Goal: Information Seeking & Learning: Learn about a topic

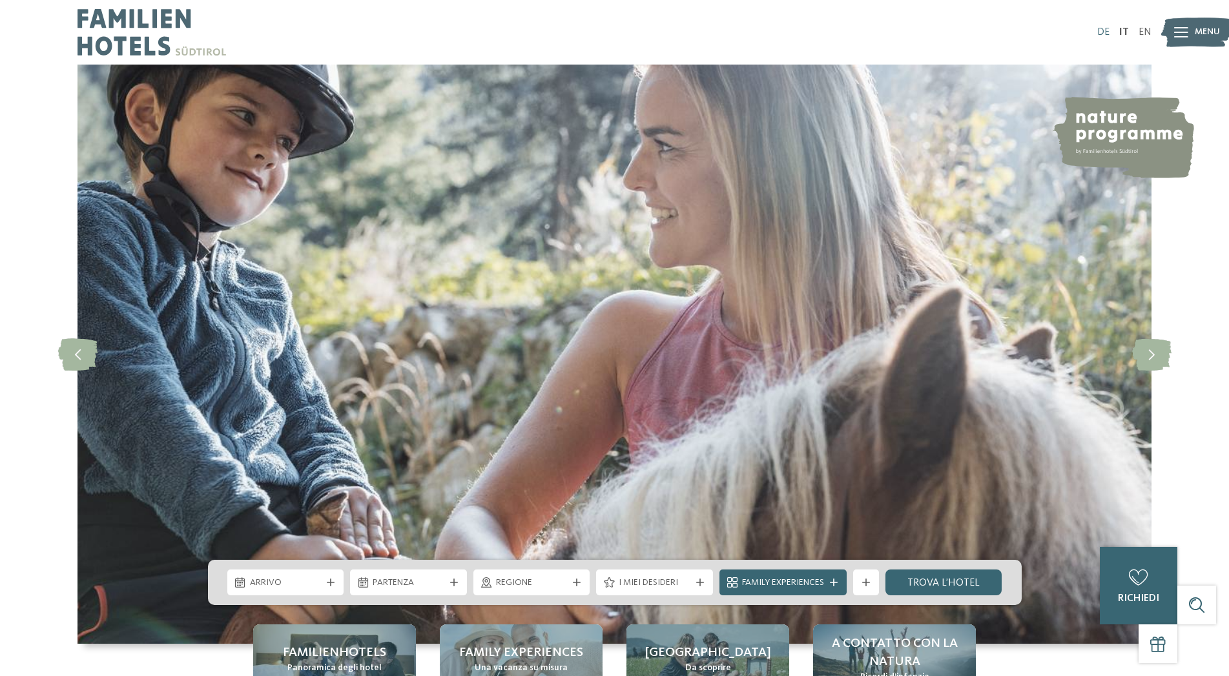
click at [1105, 31] on link "DE" at bounding box center [1103, 32] width 12 height 10
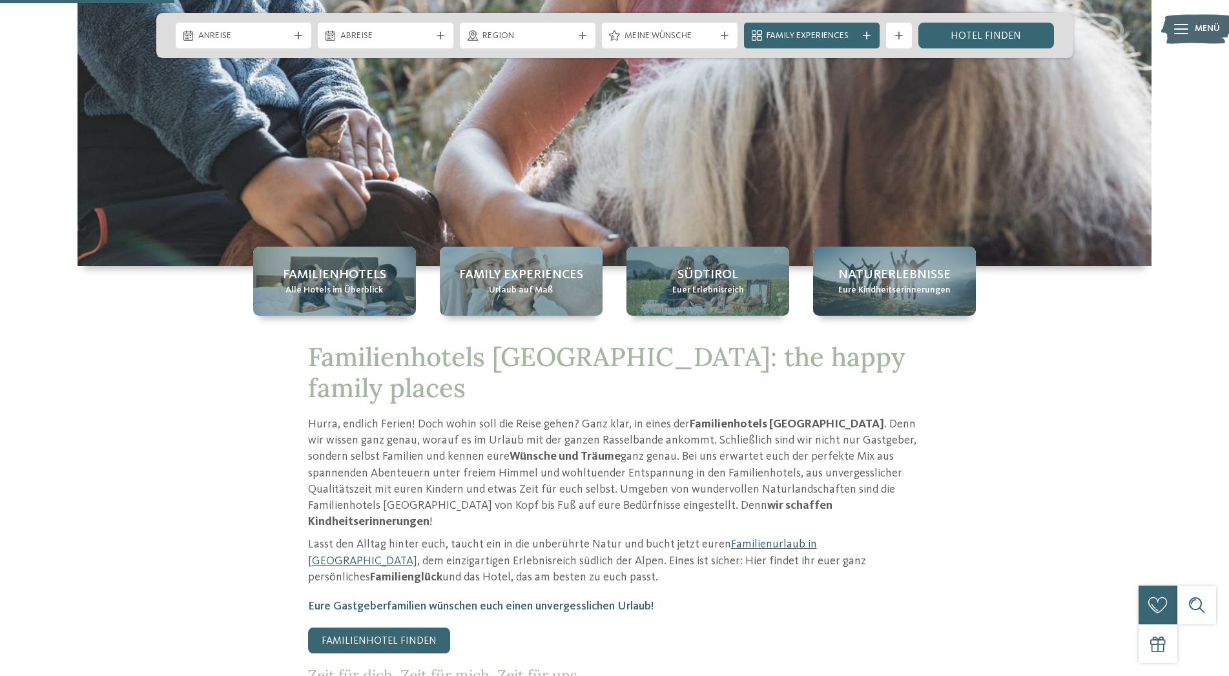
scroll to position [329, 0]
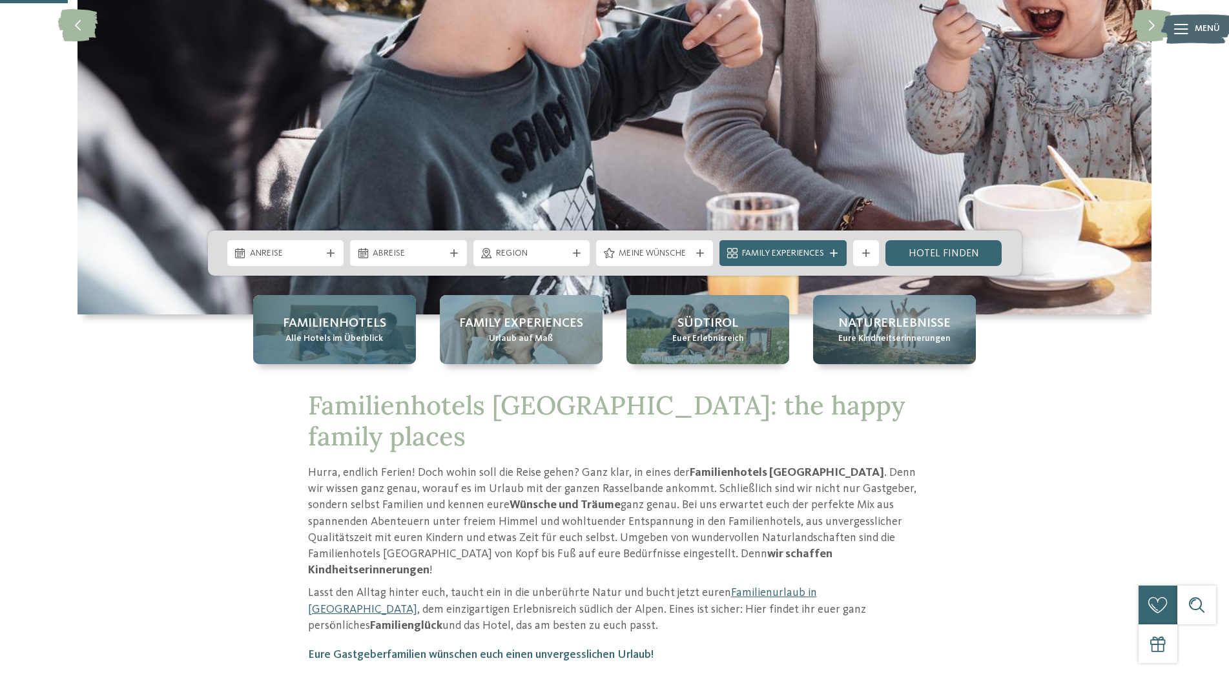
click at [343, 327] on span "Familienhotels" at bounding box center [334, 323] width 103 height 18
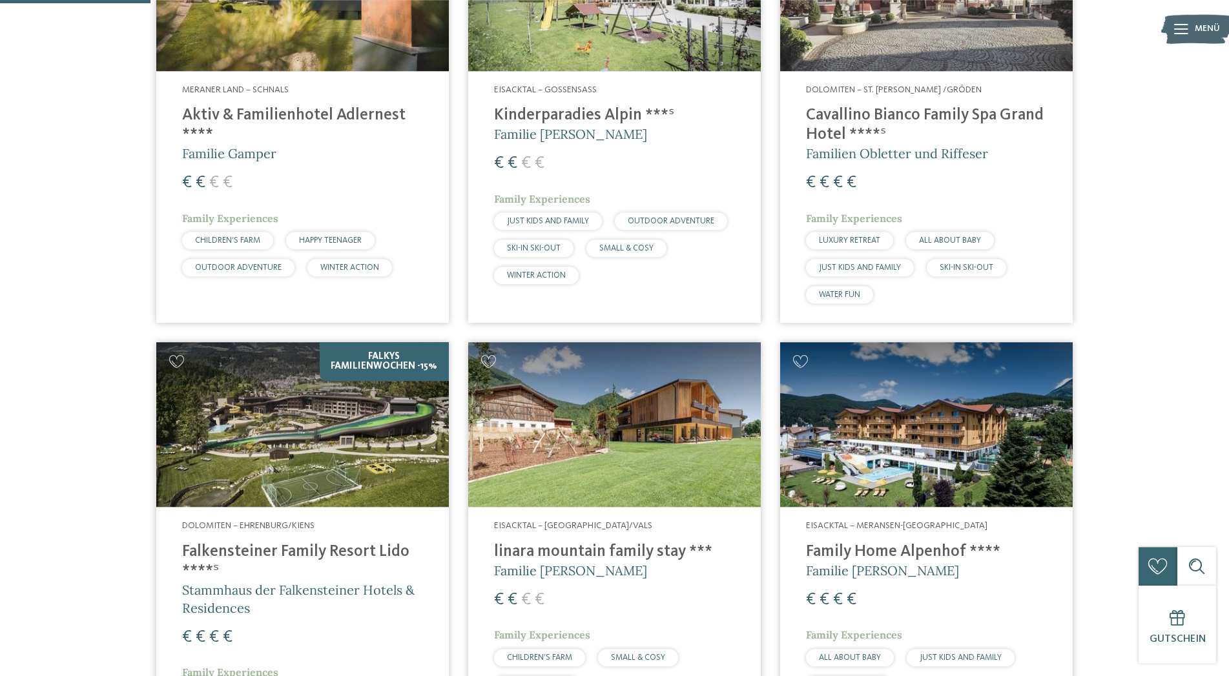
scroll to position [527, 0]
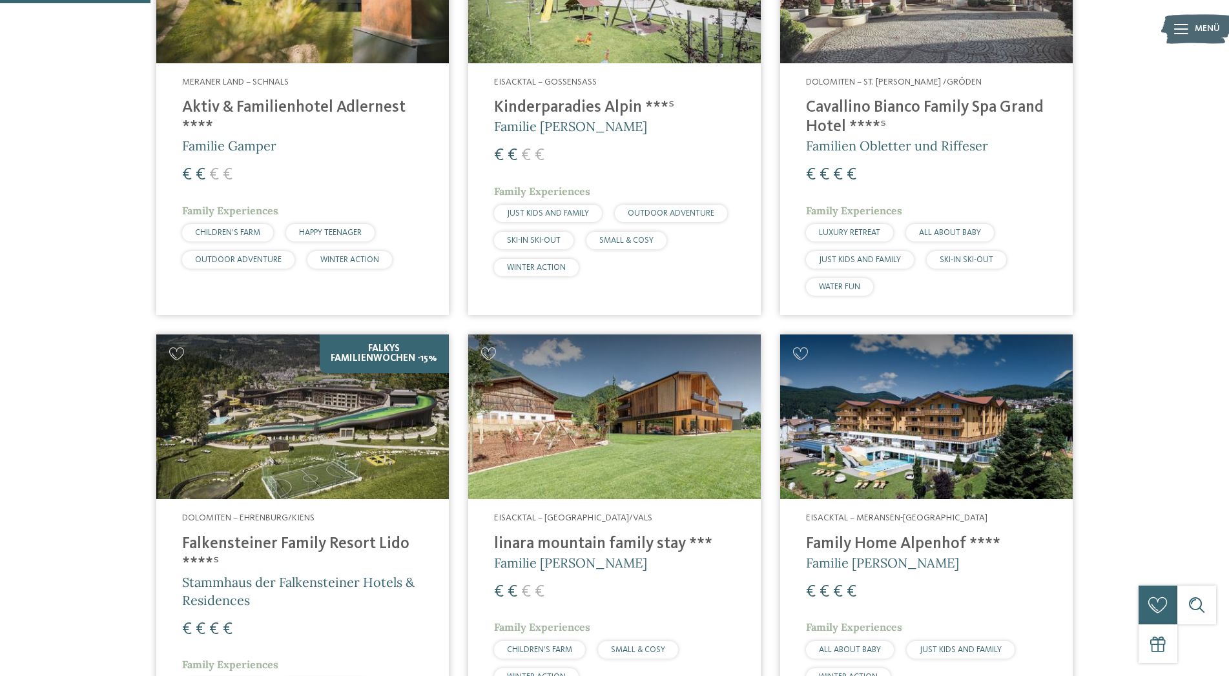
click at [320, 386] on img at bounding box center [302, 417] width 293 height 165
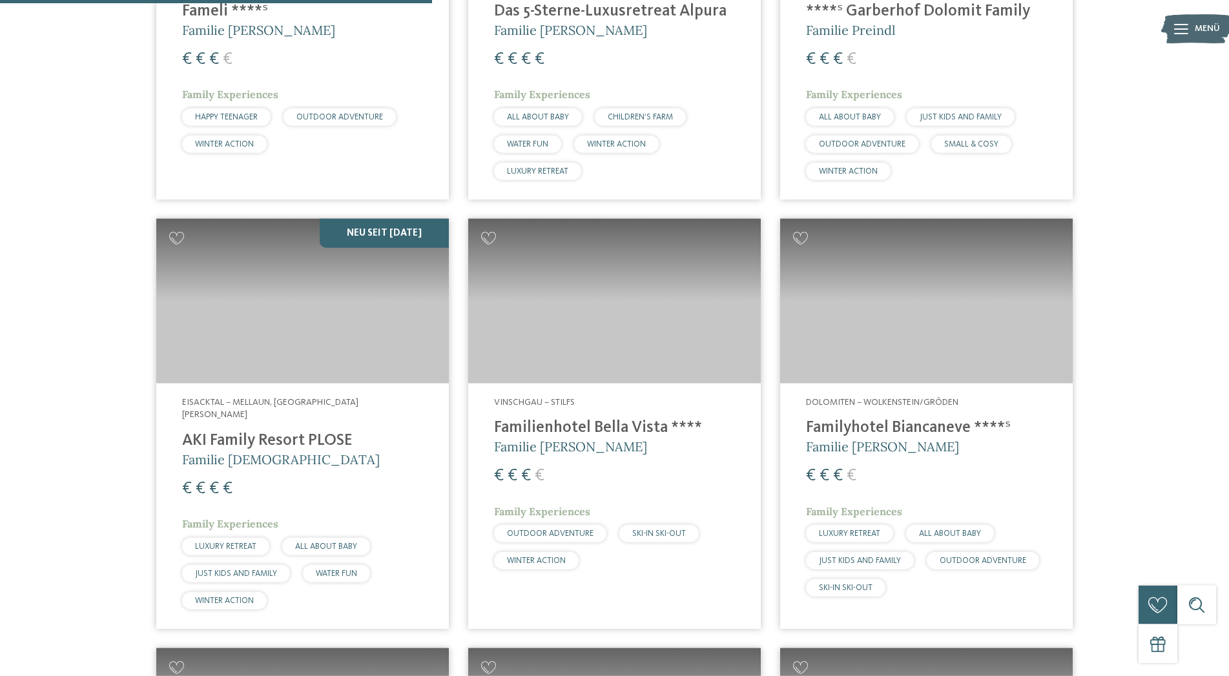
scroll to position [1515, 0]
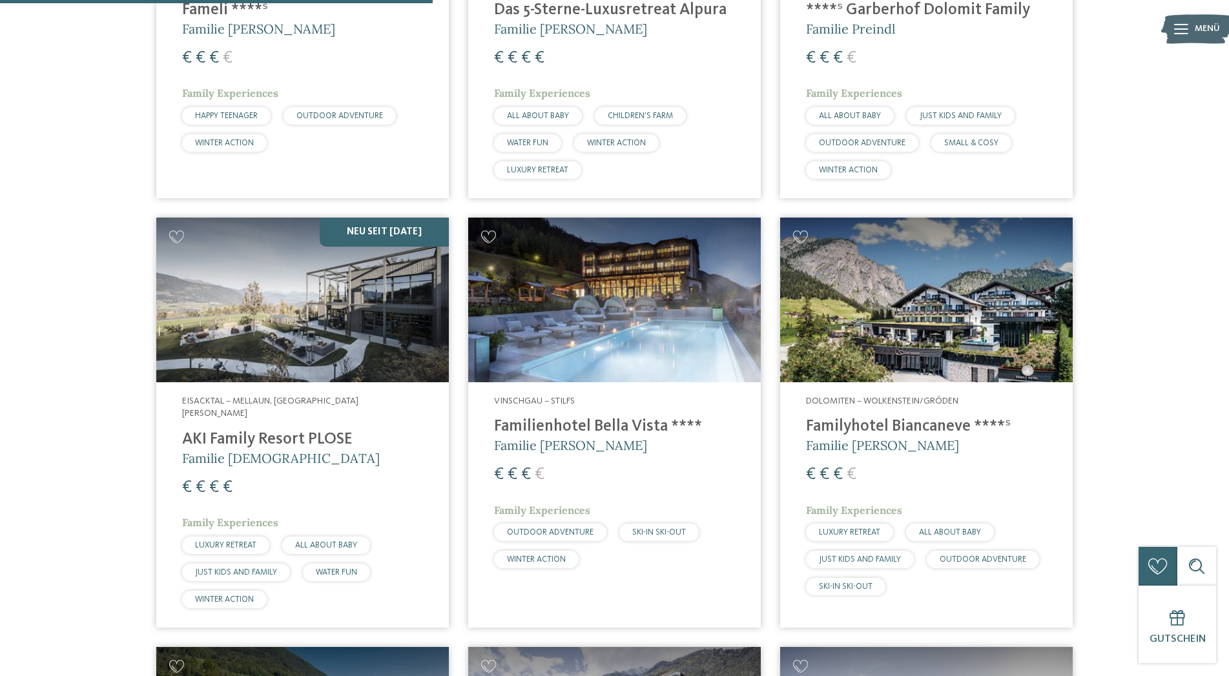
click at [224, 430] on h4 "AKI Family Resort PLOSE" at bounding box center [302, 439] width 241 height 19
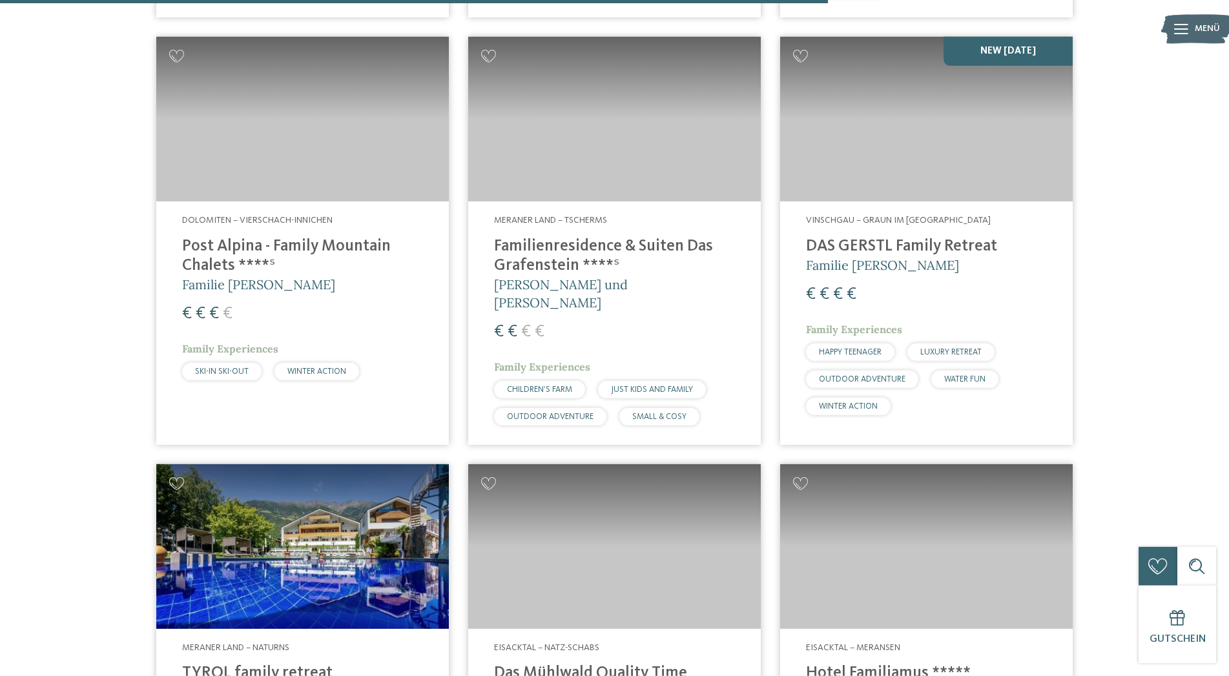
scroll to position [3096, 0]
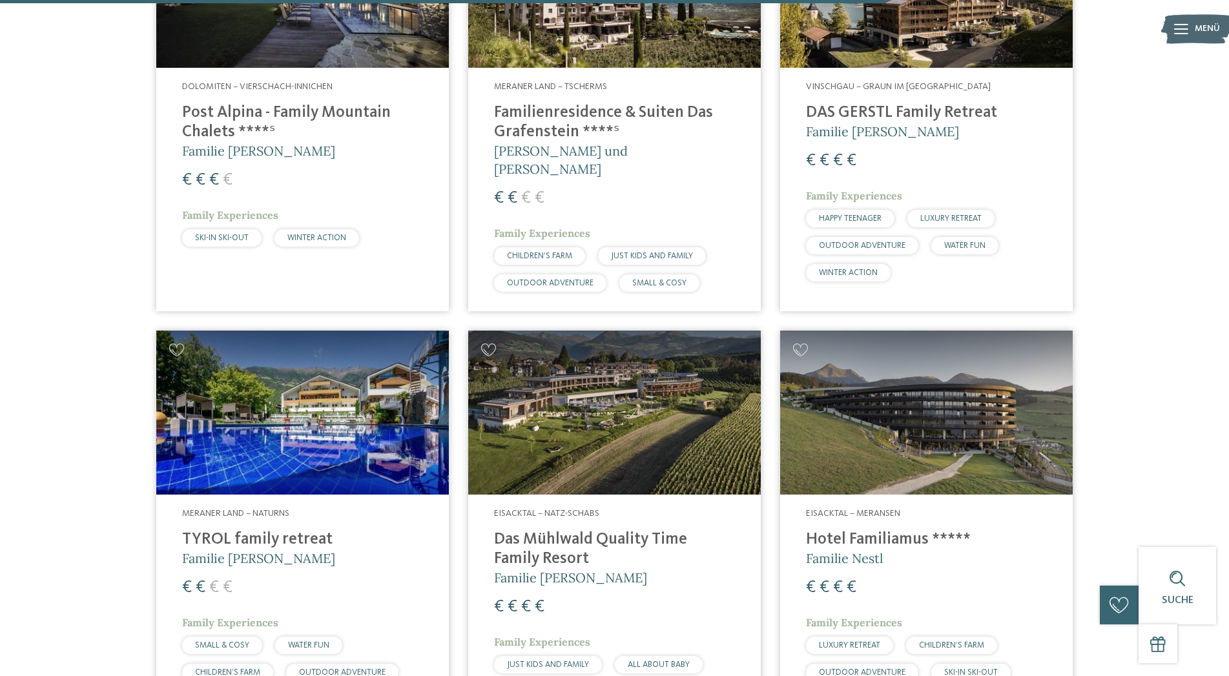
click at [593, 348] on img at bounding box center [614, 413] width 293 height 165
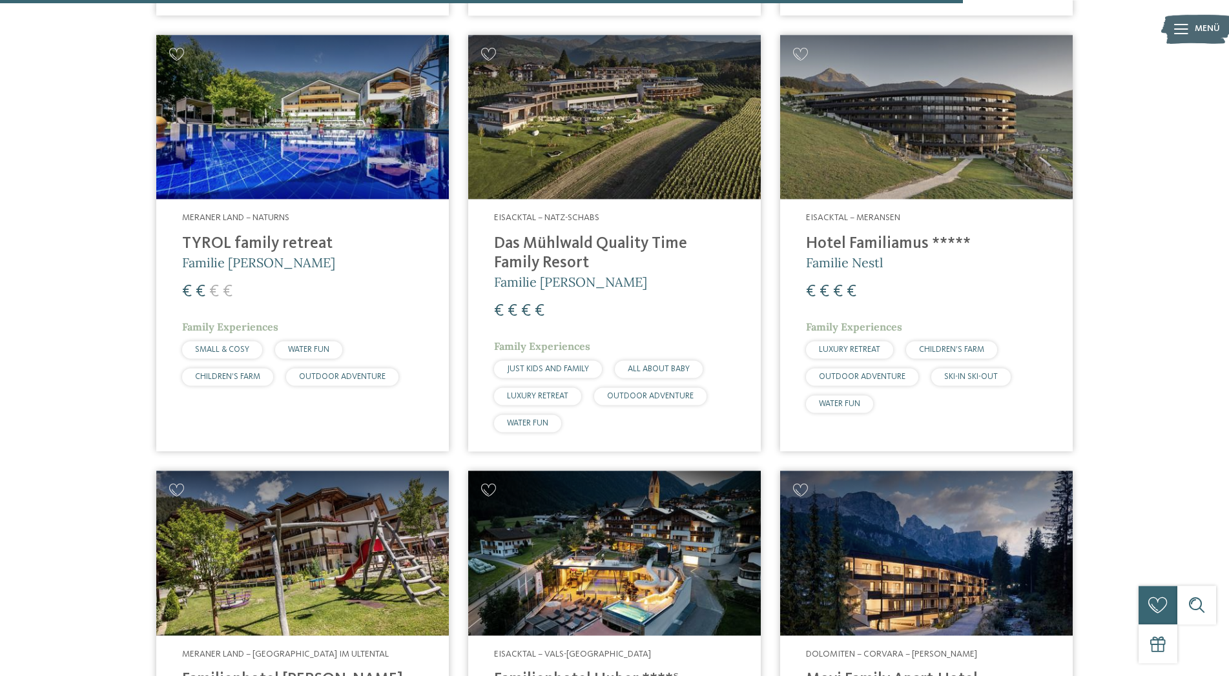
scroll to position [3623, 0]
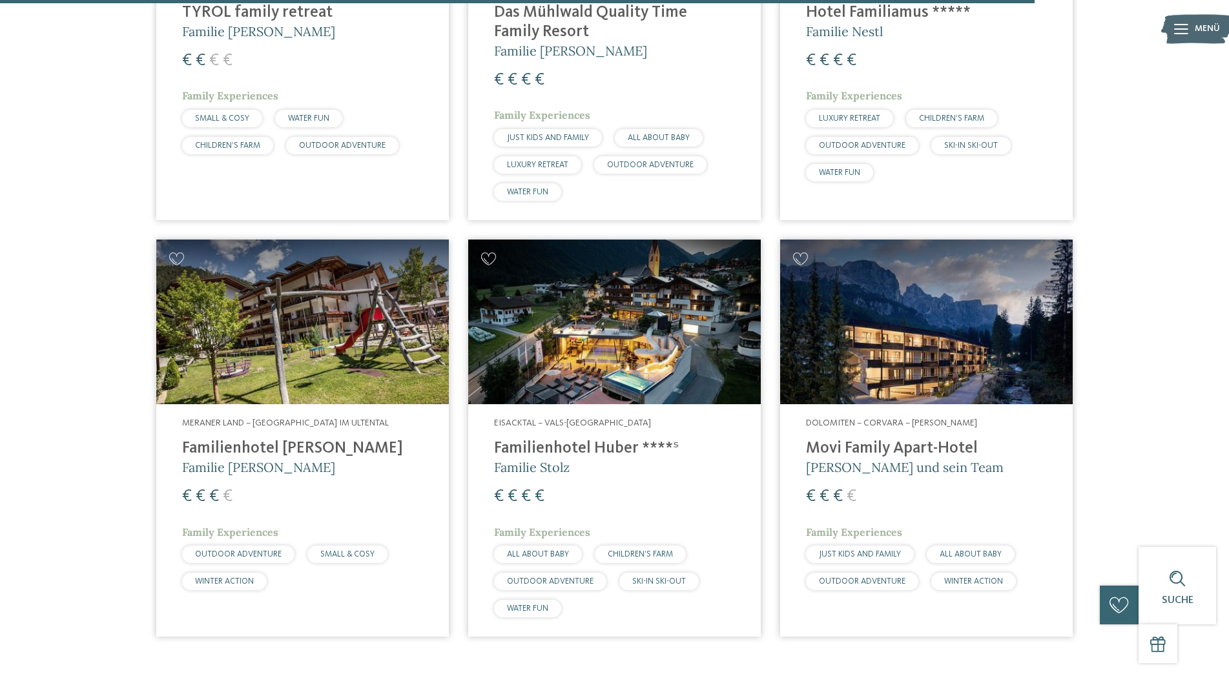
click at [583, 439] on h4 "Familienhotel Huber ****ˢ" at bounding box center [614, 448] width 241 height 19
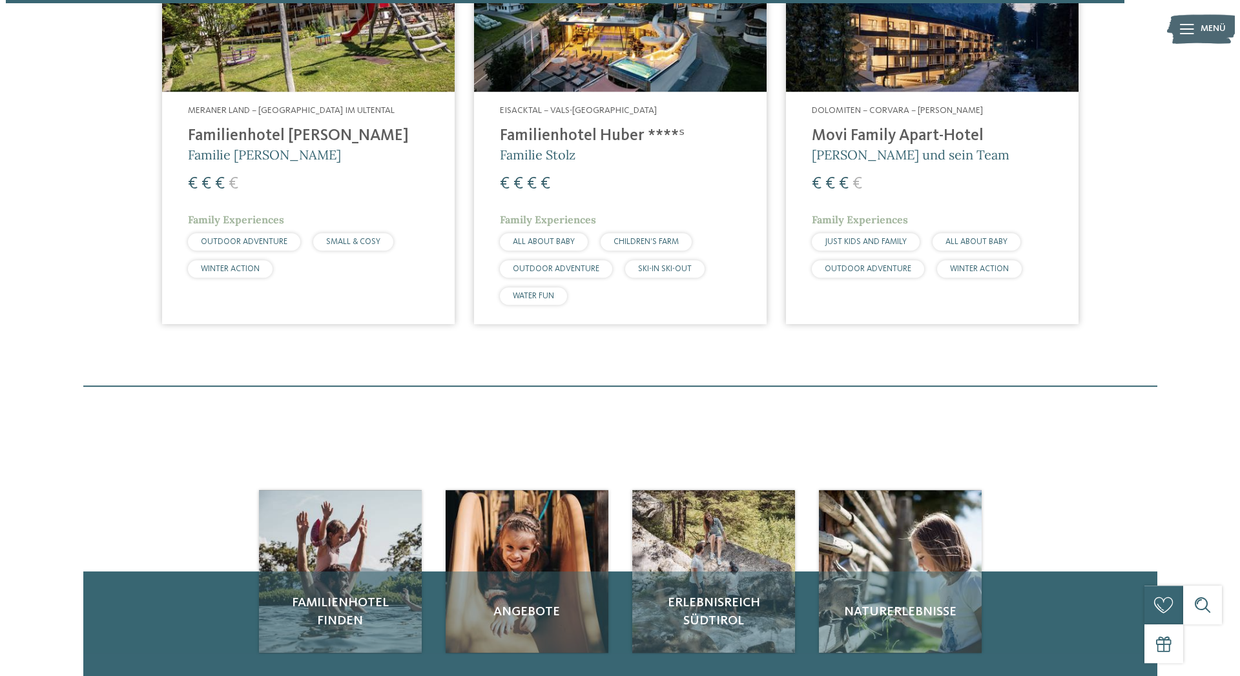
scroll to position [4150, 0]
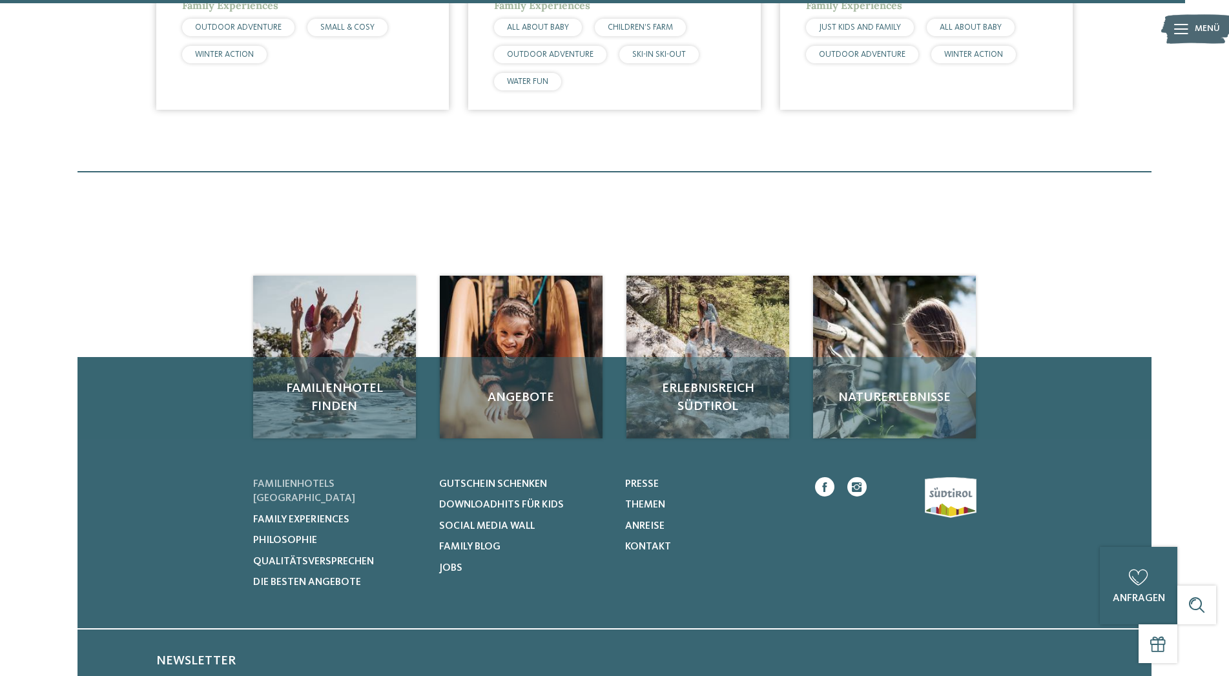
click at [322, 479] on span "Familienhotels Südtirol" at bounding box center [304, 491] width 102 height 25
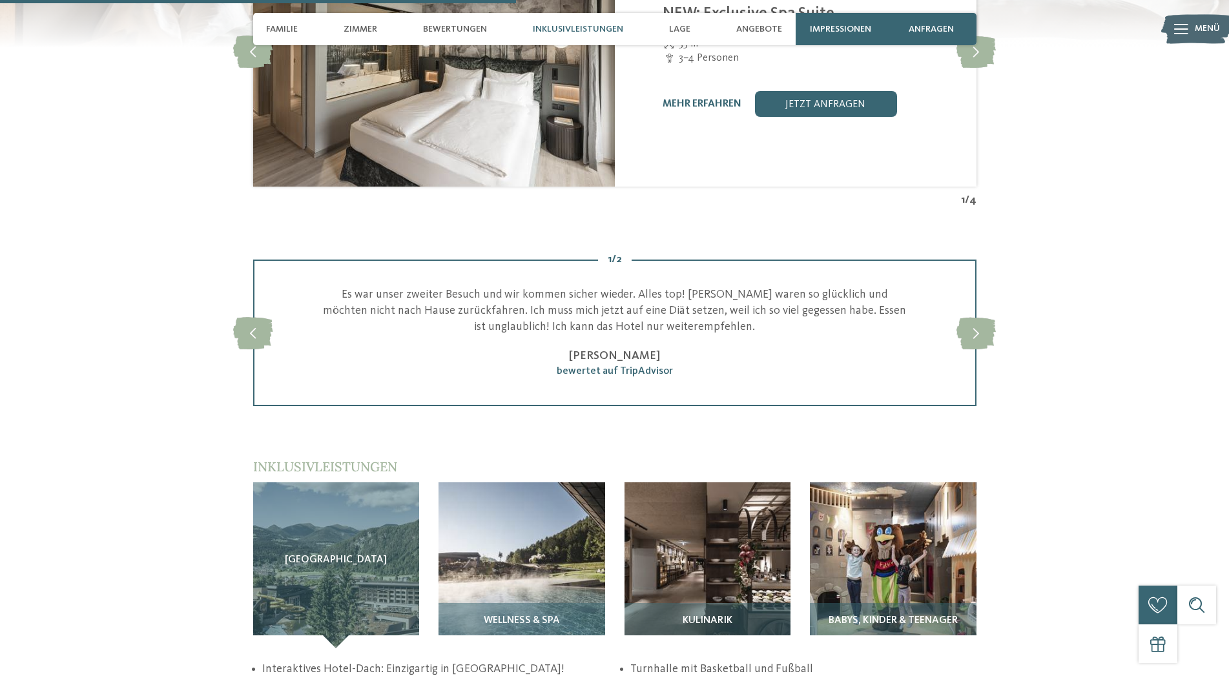
scroll to position [1844, 0]
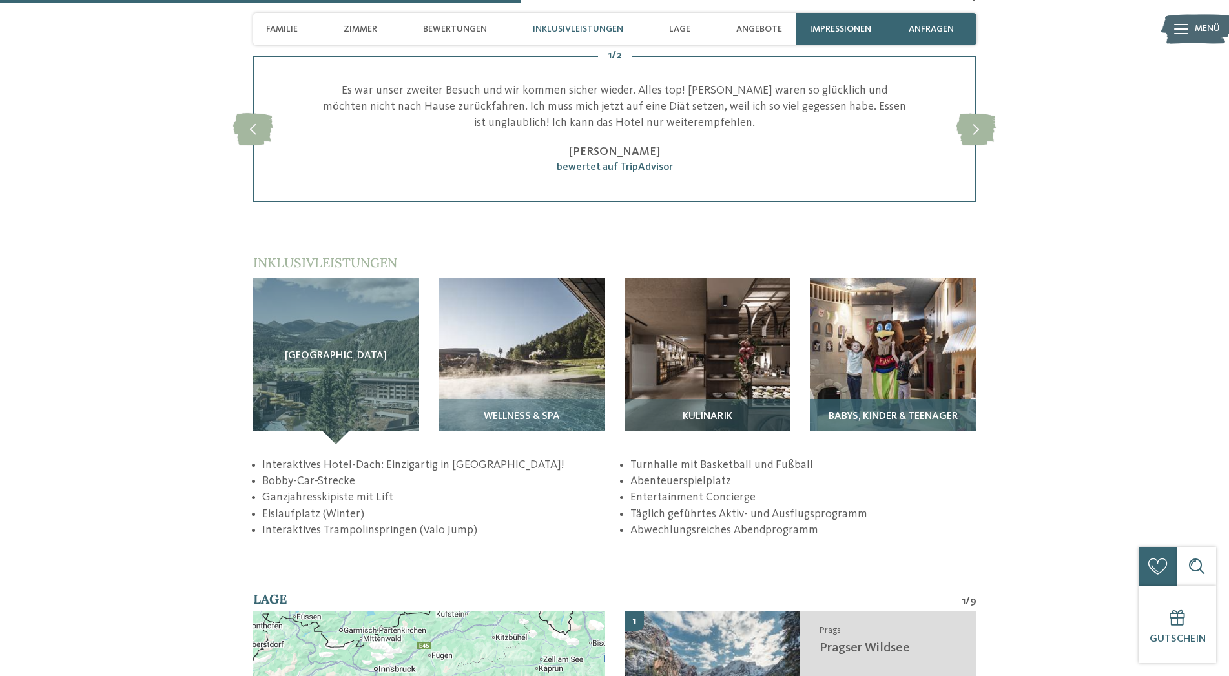
click at [905, 357] on img at bounding box center [893, 361] width 167 height 167
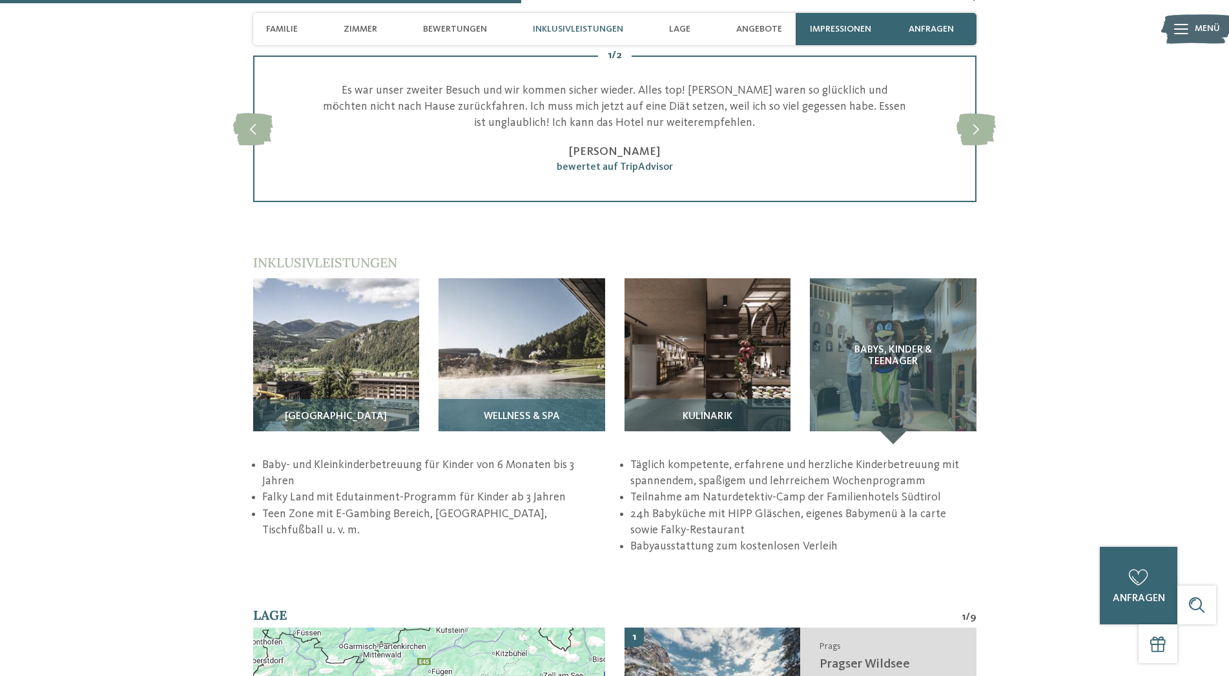
click at [548, 376] on img at bounding box center [521, 361] width 167 height 167
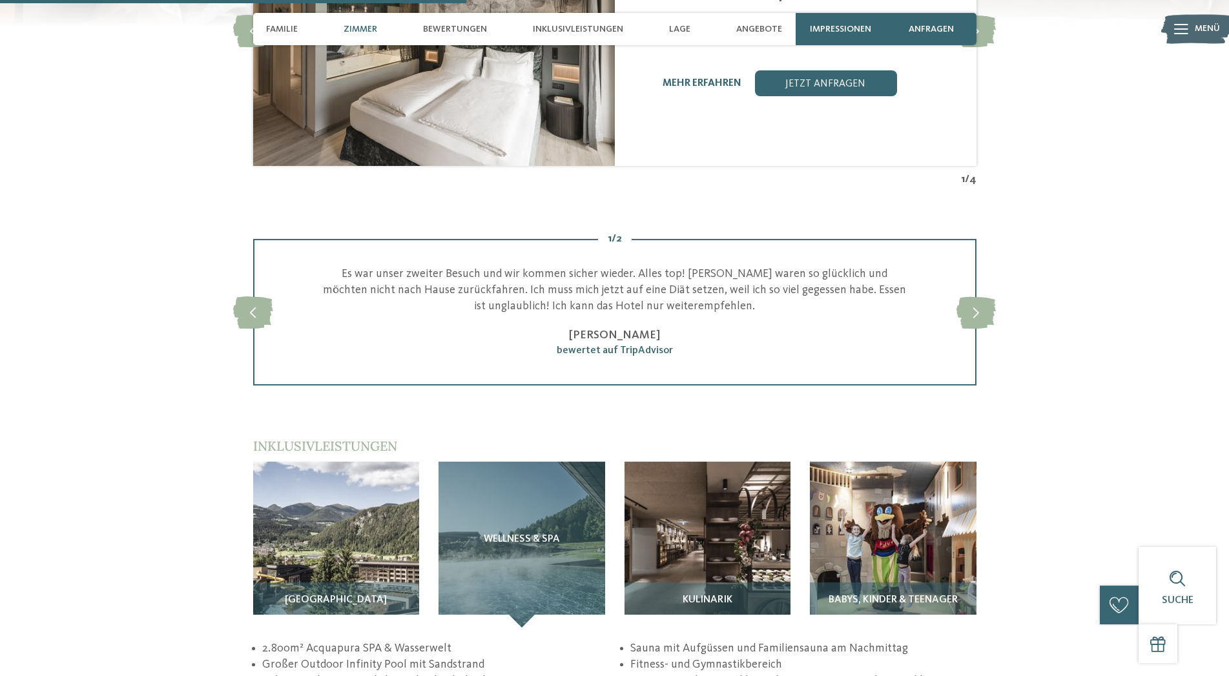
scroll to position [1647, 0]
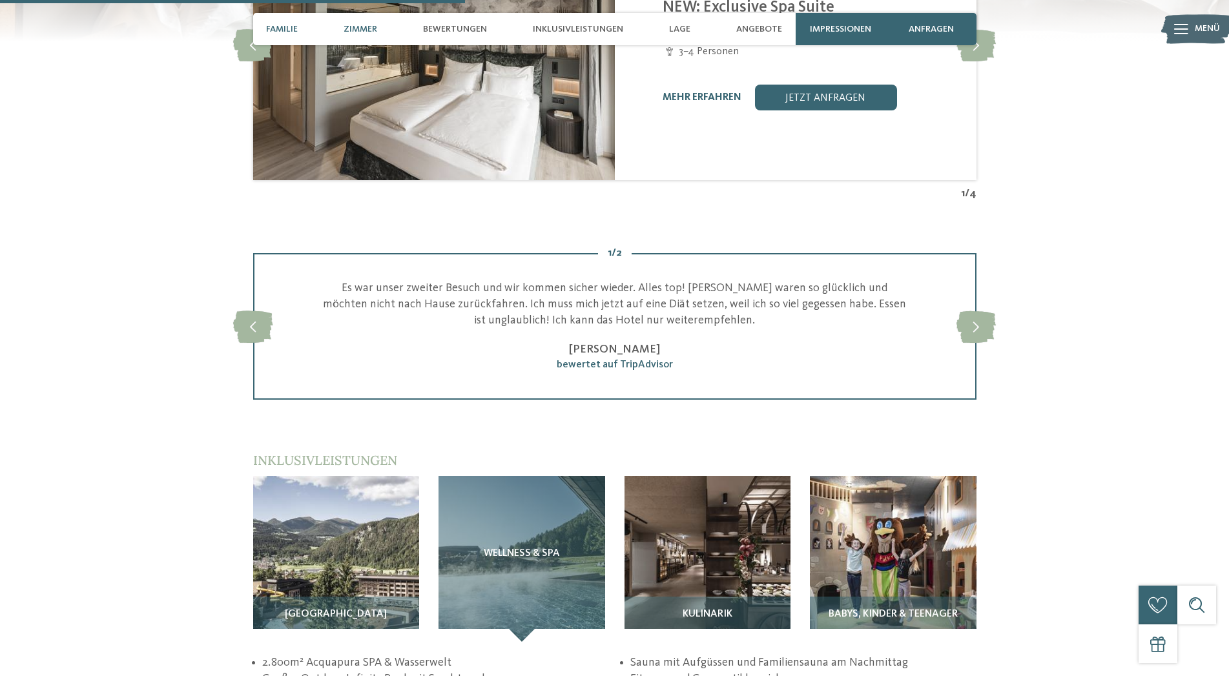
click at [288, 28] on span "Familie" at bounding box center [282, 29] width 32 height 11
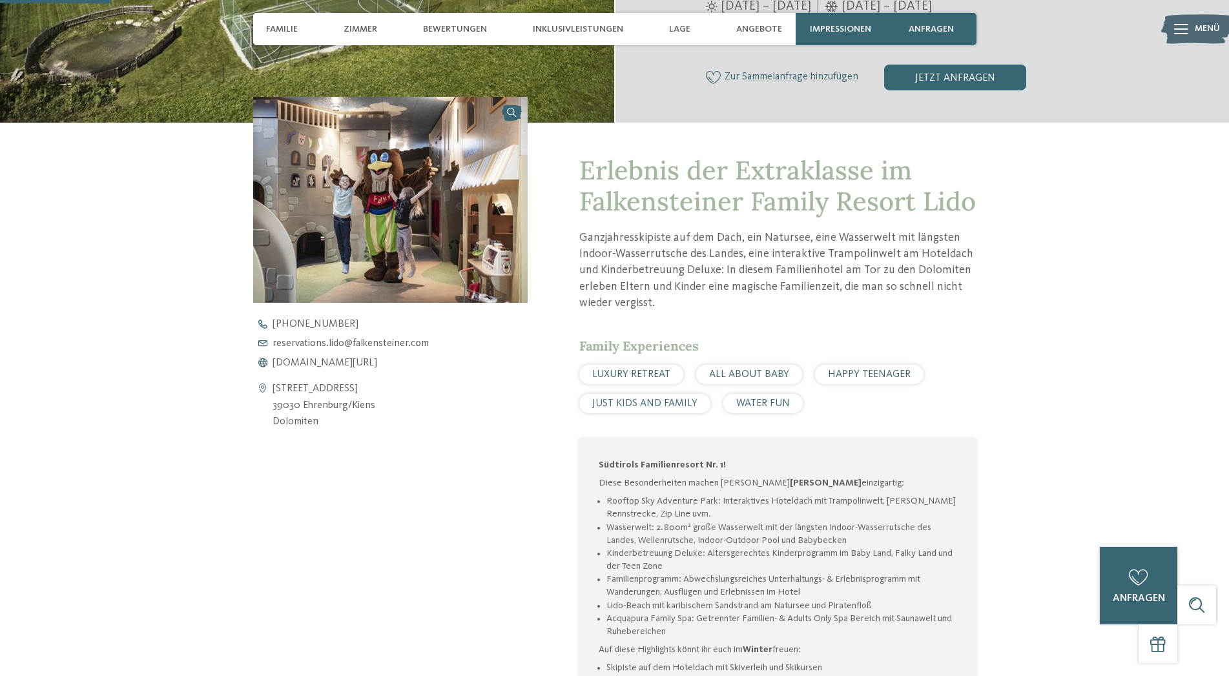
scroll to position [393, 0]
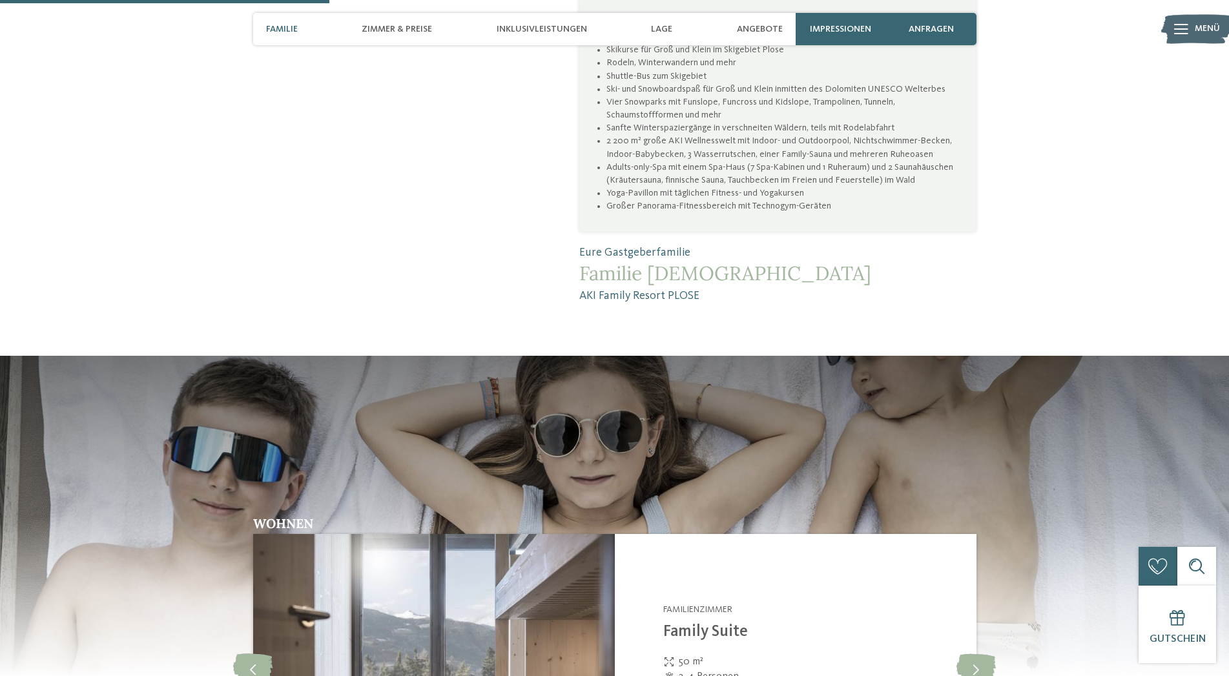
scroll to position [1515, 0]
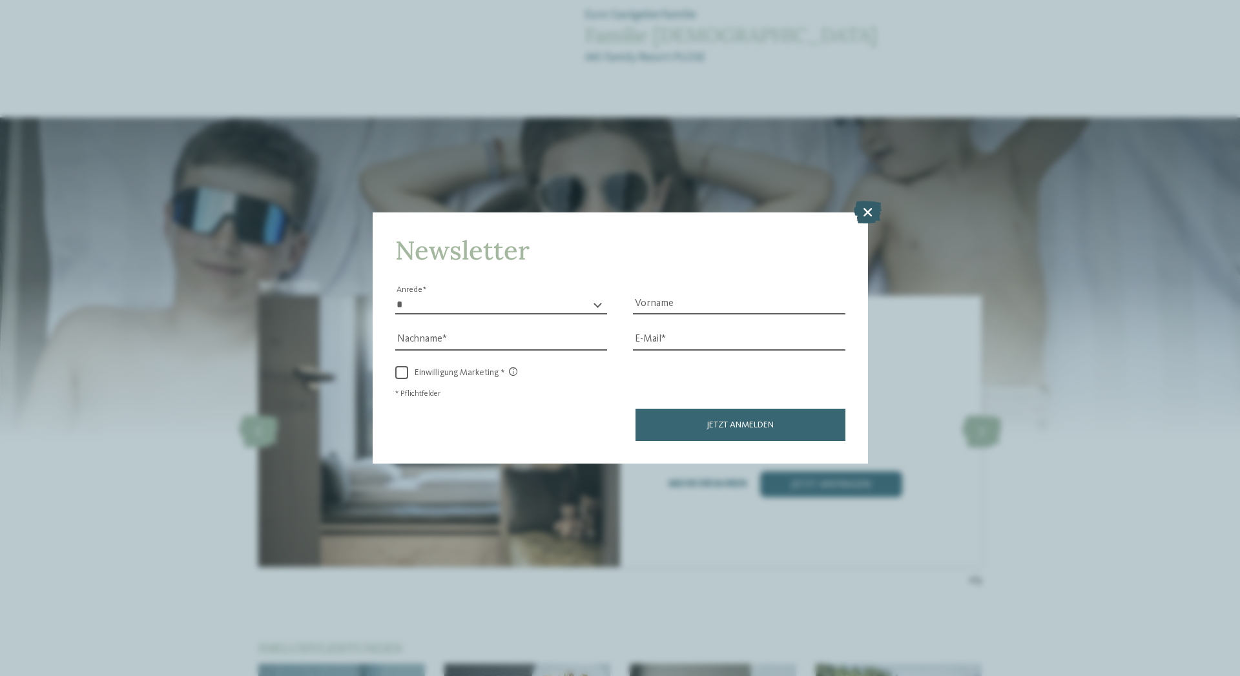
click at [869, 209] on icon at bounding box center [868, 212] width 28 height 23
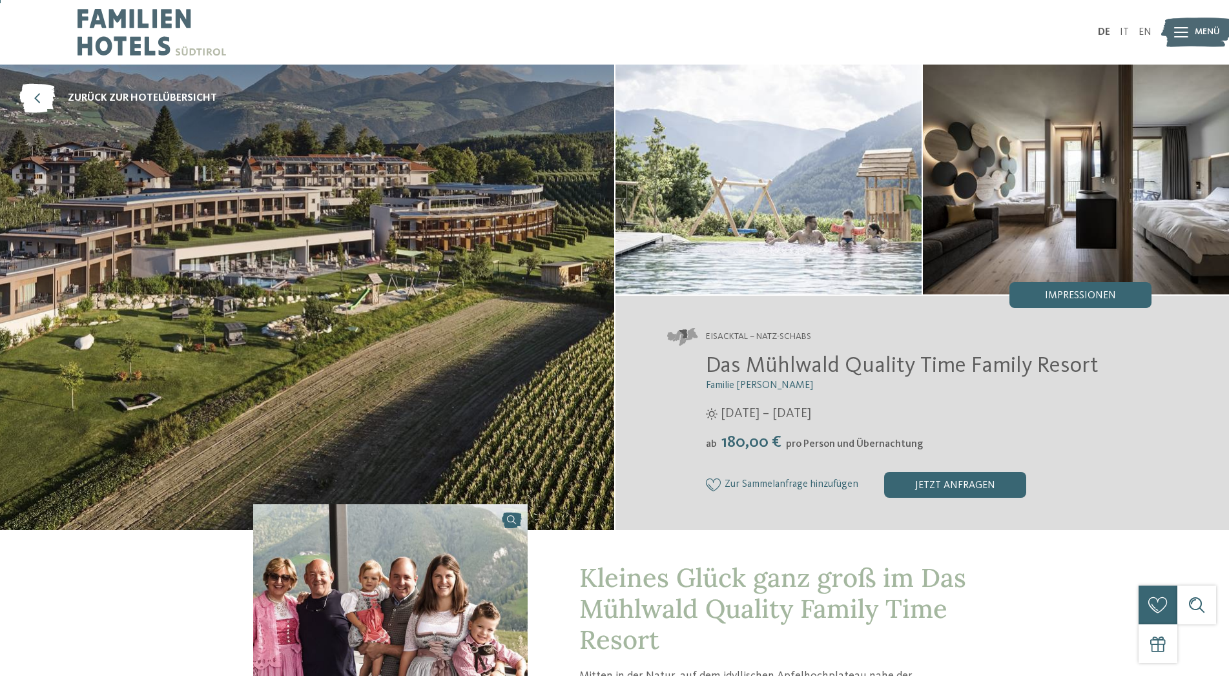
scroll to position [395, 0]
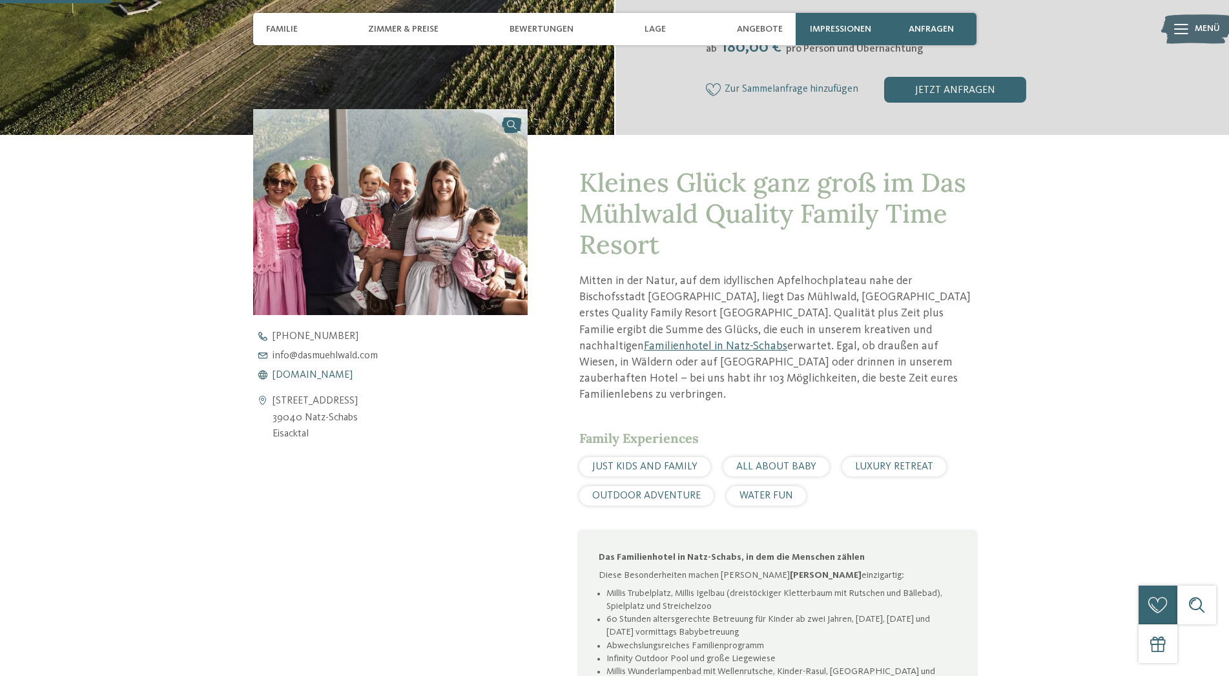
click at [320, 373] on span "[DOMAIN_NAME]" at bounding box center [313, 375] width 80 height 10
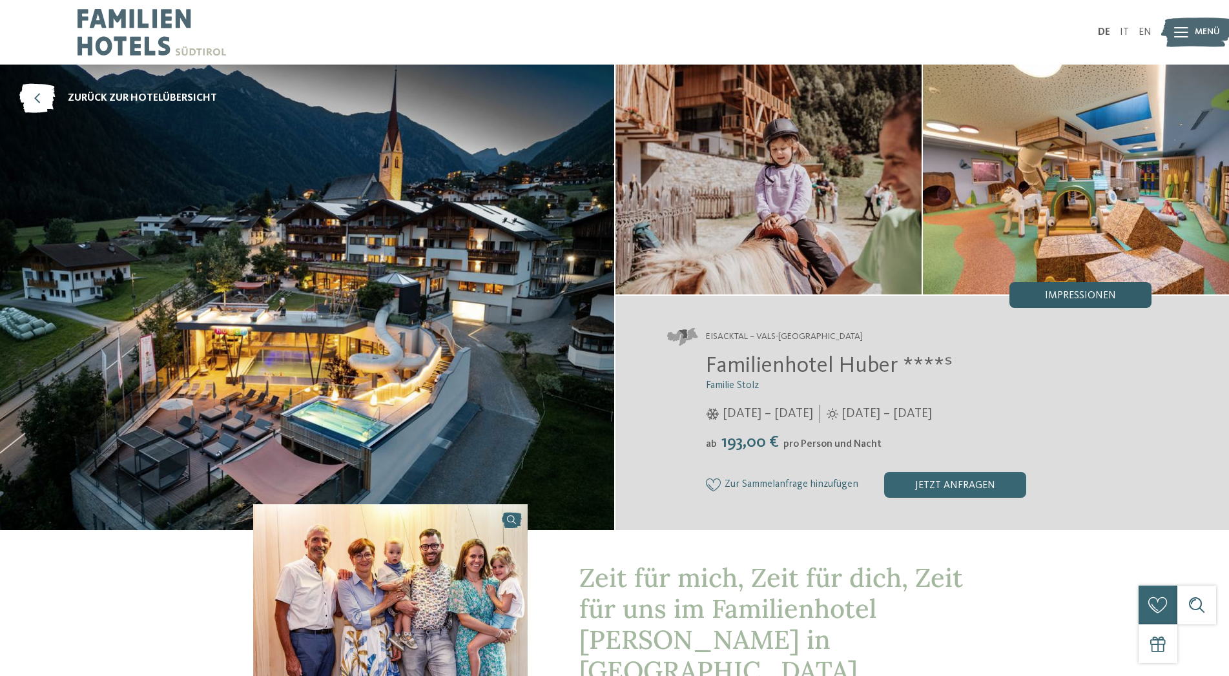
click at [1063, 294] on span "Impressionen" at bounding box center [1080, 296] width 71 height 10
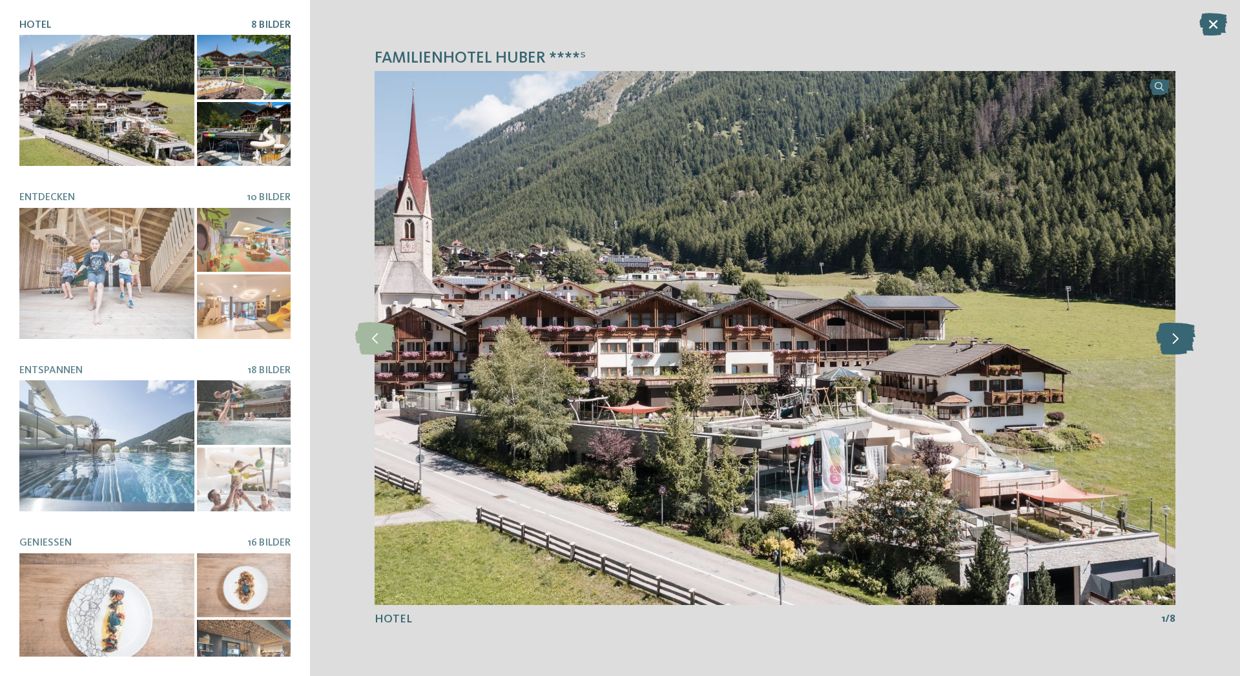
click at [1183, 338] on icon at bounding box center [1175, 338] width 39 height 32
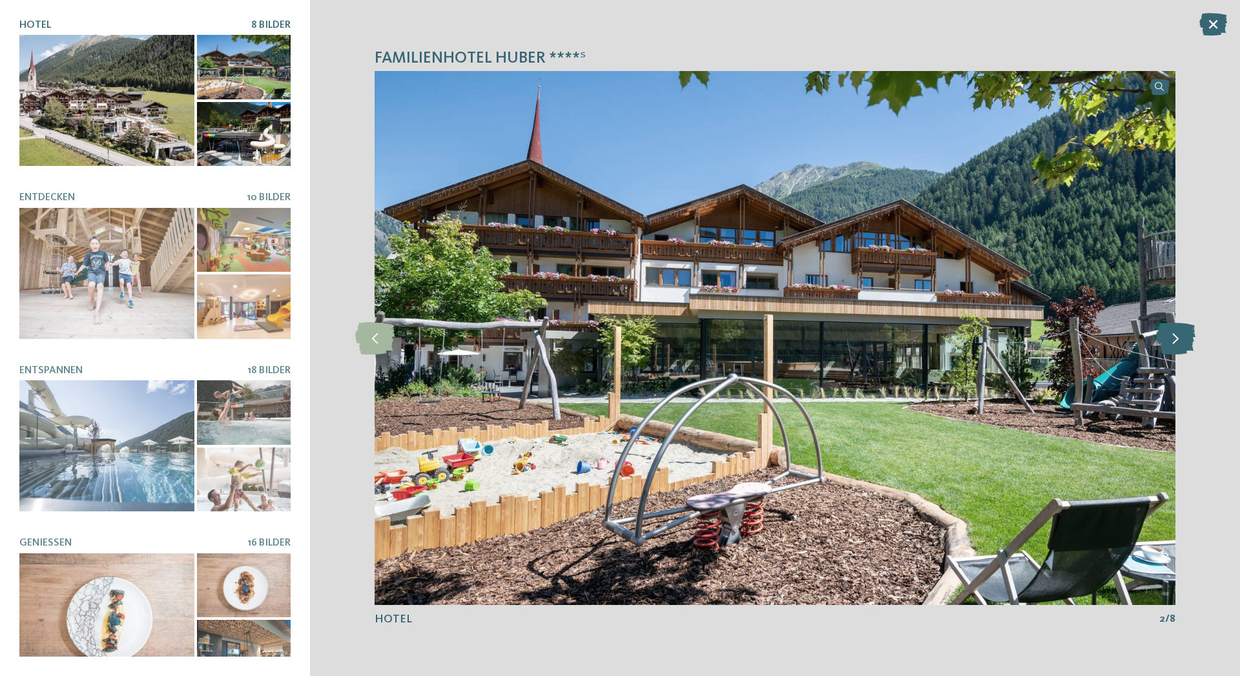
click at [1183, 338] on icon at bounding box center [1175, 338] width 39 height 32
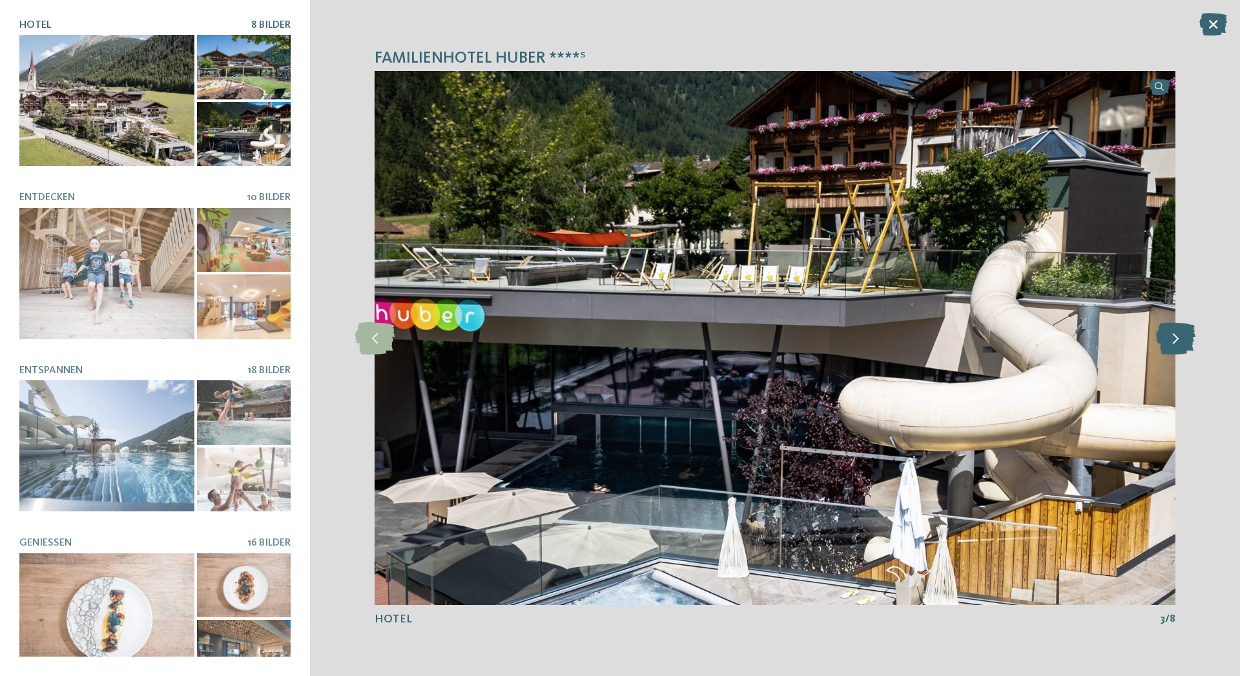
click at [1183, 338] on icon at bounding box center [1175, 338] width 39 height 32
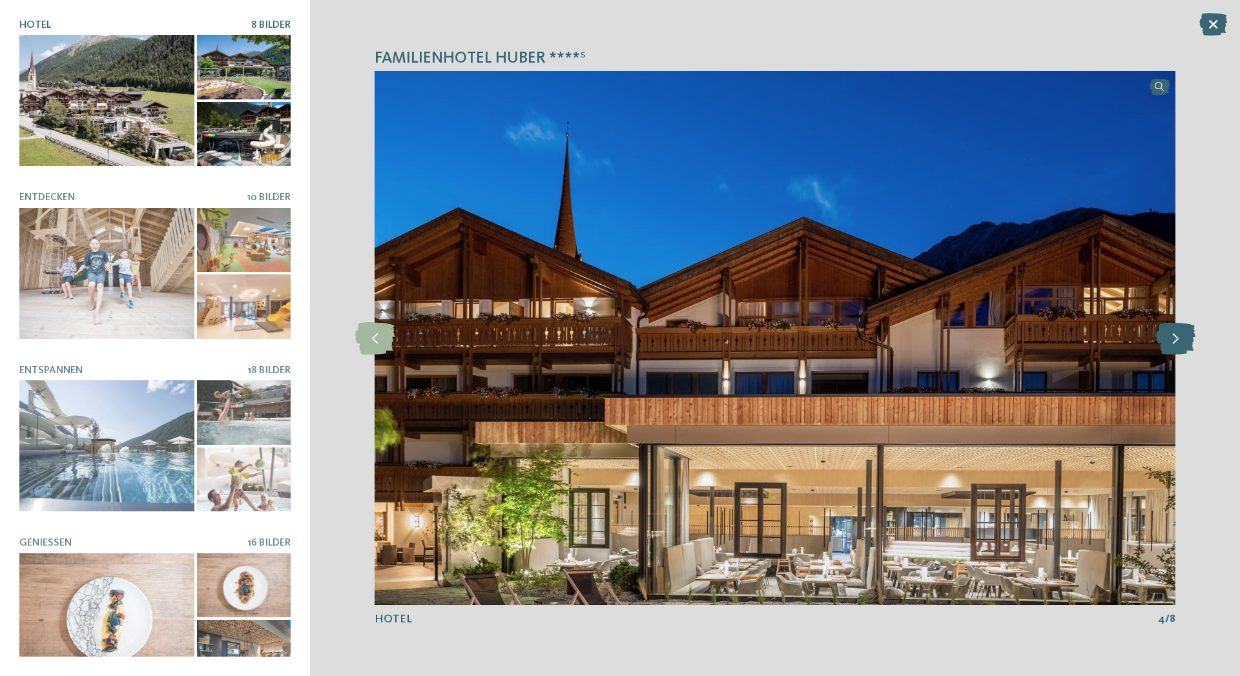
click at [1183, 338] on icon at bounding box center [1175, 338] width 39 height 32
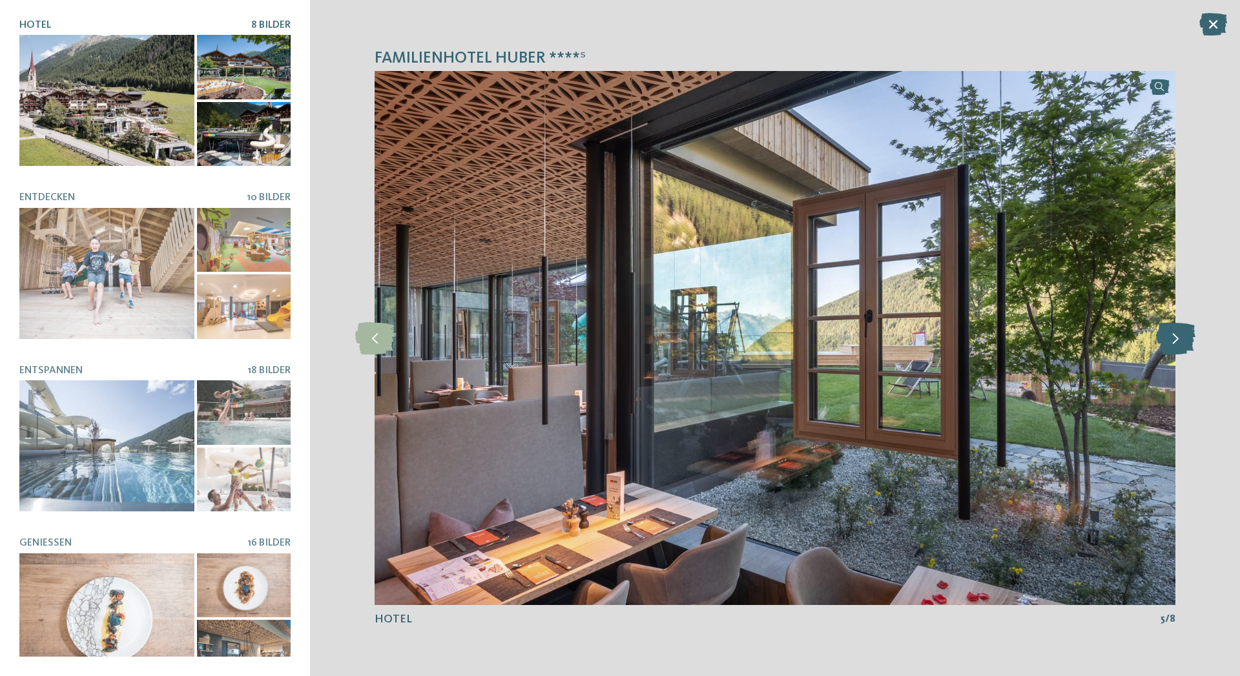
click at [1183, 338] on icon at bounding box center [1175, 338] width 39 height 32
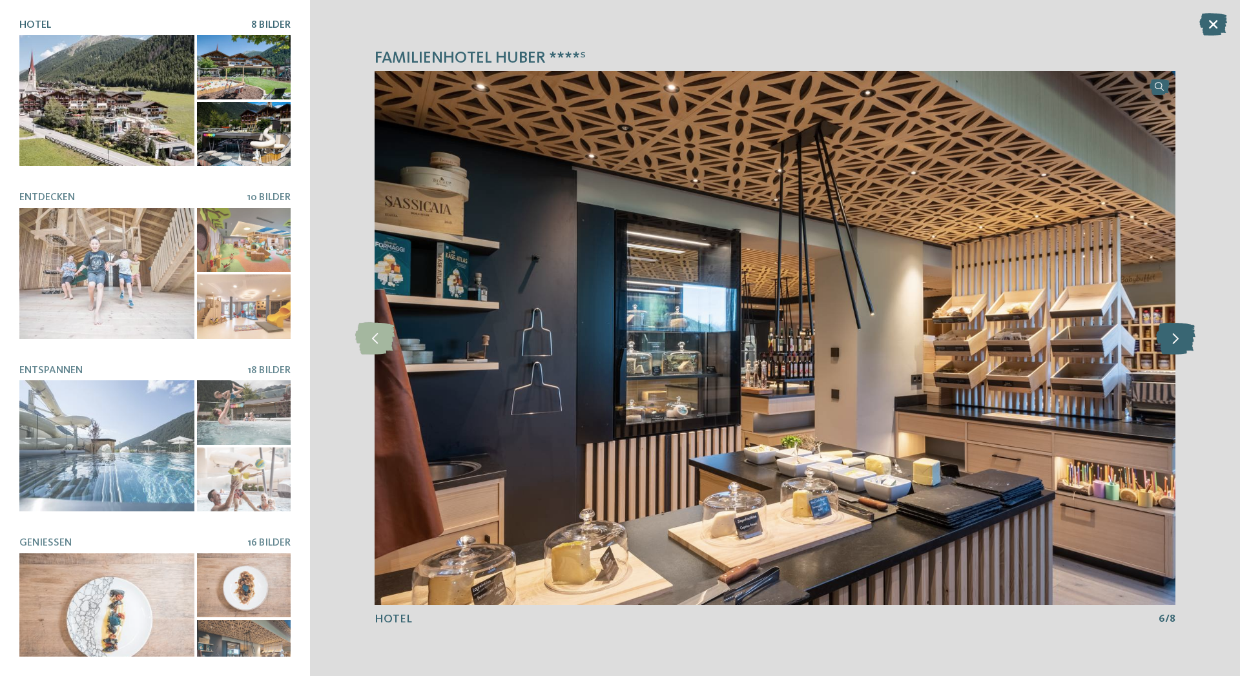
click at [1183, 338] on icon at bounding box center [1175, 338] width 39 height 32
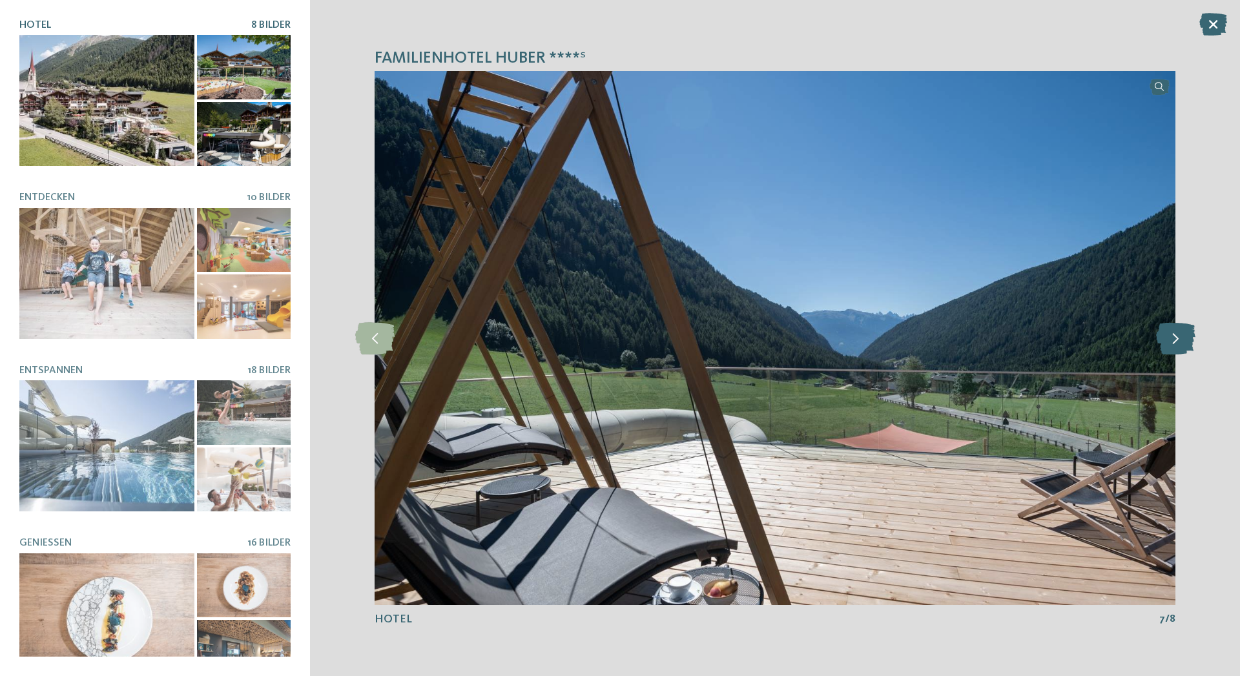
click at [1183, 338] on icon at bounding box center [1175, 338] width 39 height 32
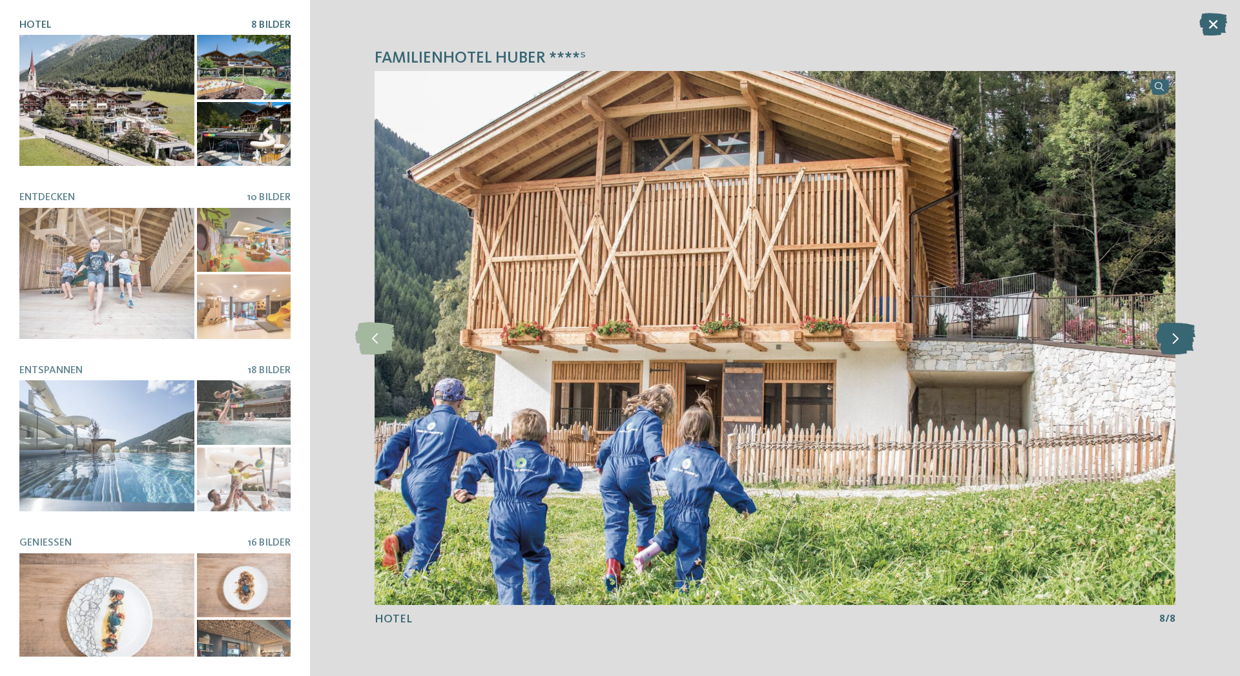
click at [1183, 338] on icon at bounding box center [1175, 338] width 39 height 32
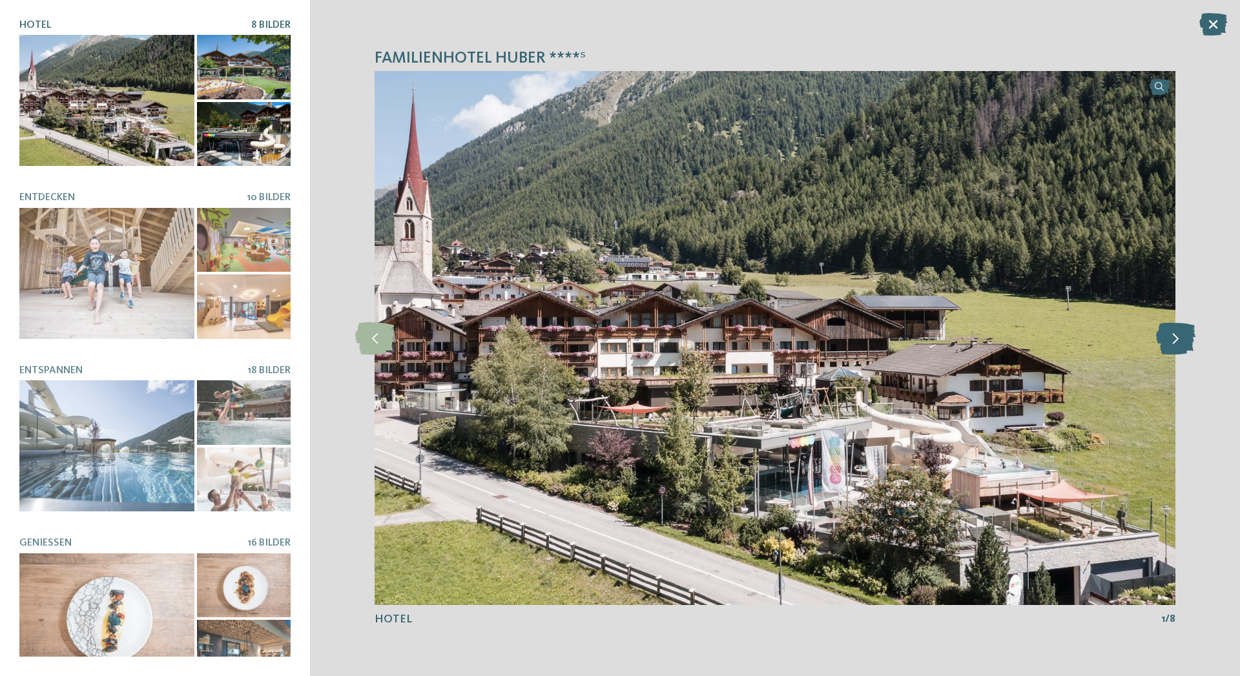
click at [1183, 338] on icon at bounding box center [1175, 338] width 39 height 32
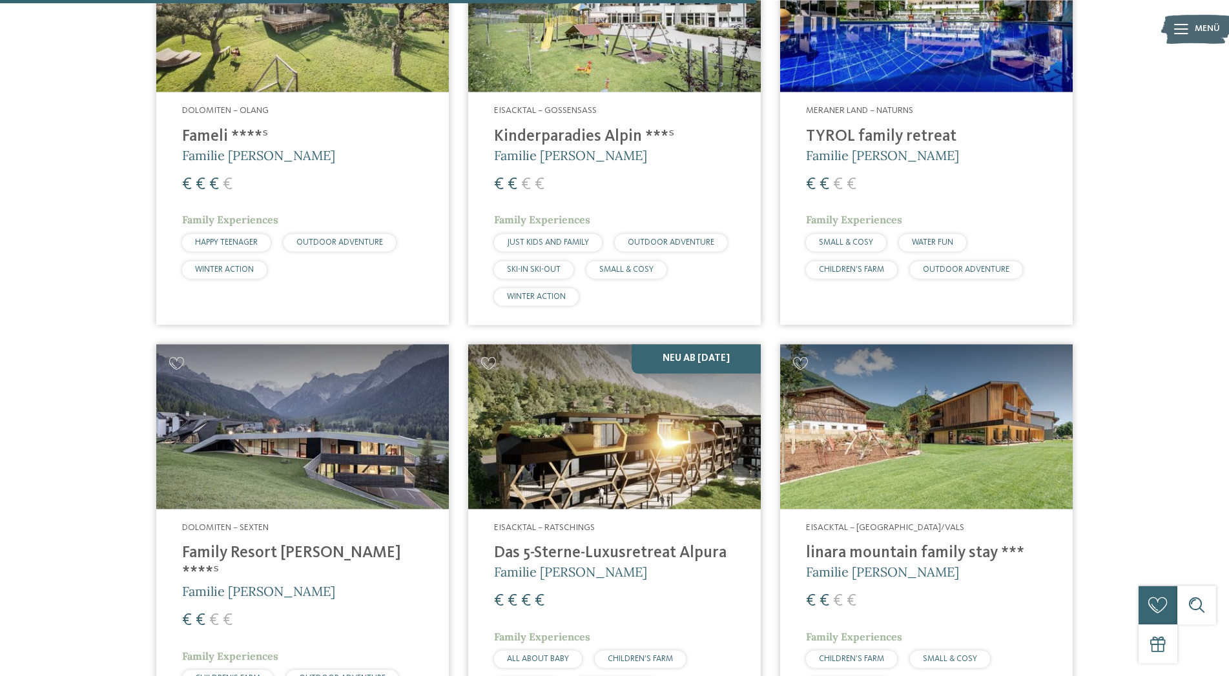
scroll to position [2635, 0]
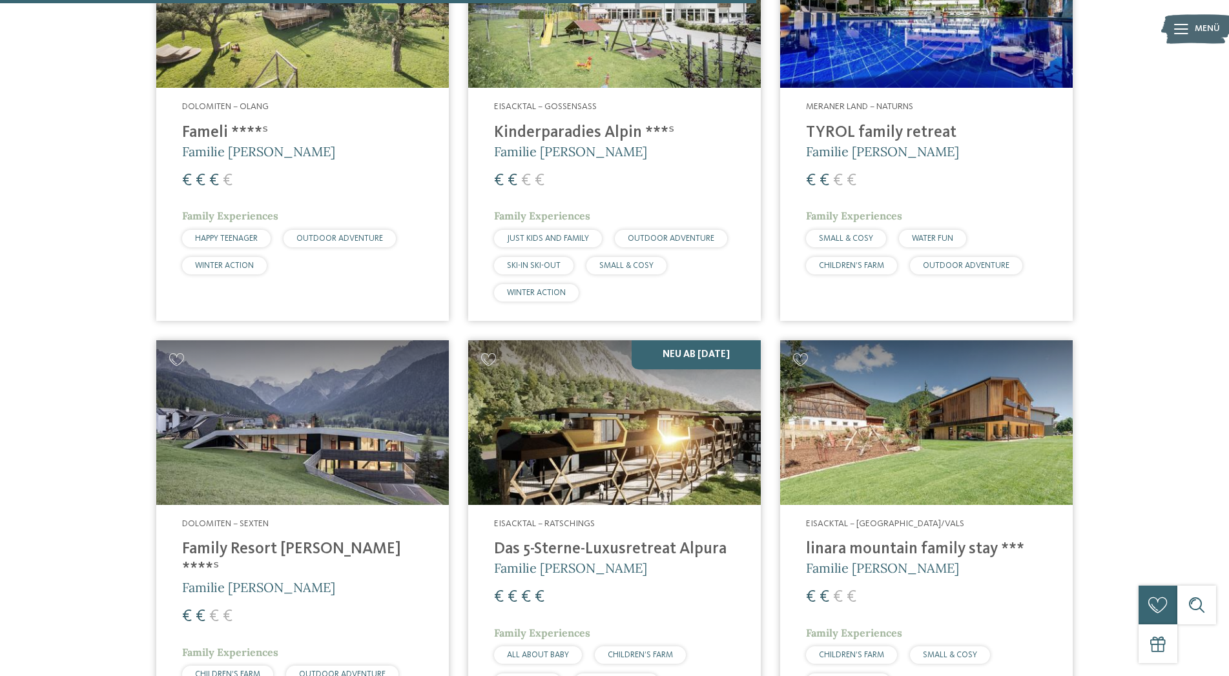
click at [548, 131] on h4 "Kinderparadies Alpin ***ˢ" at bounding box center [614, 132] width 241 height 19
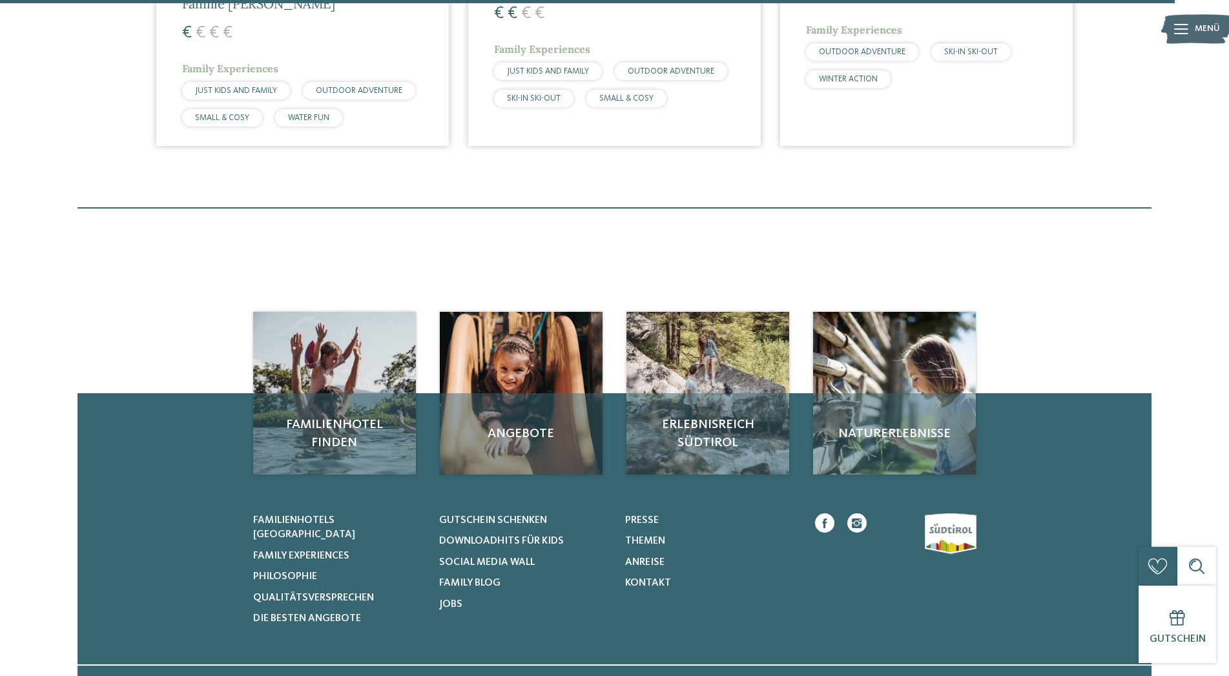
scroll to position [4283, 0]
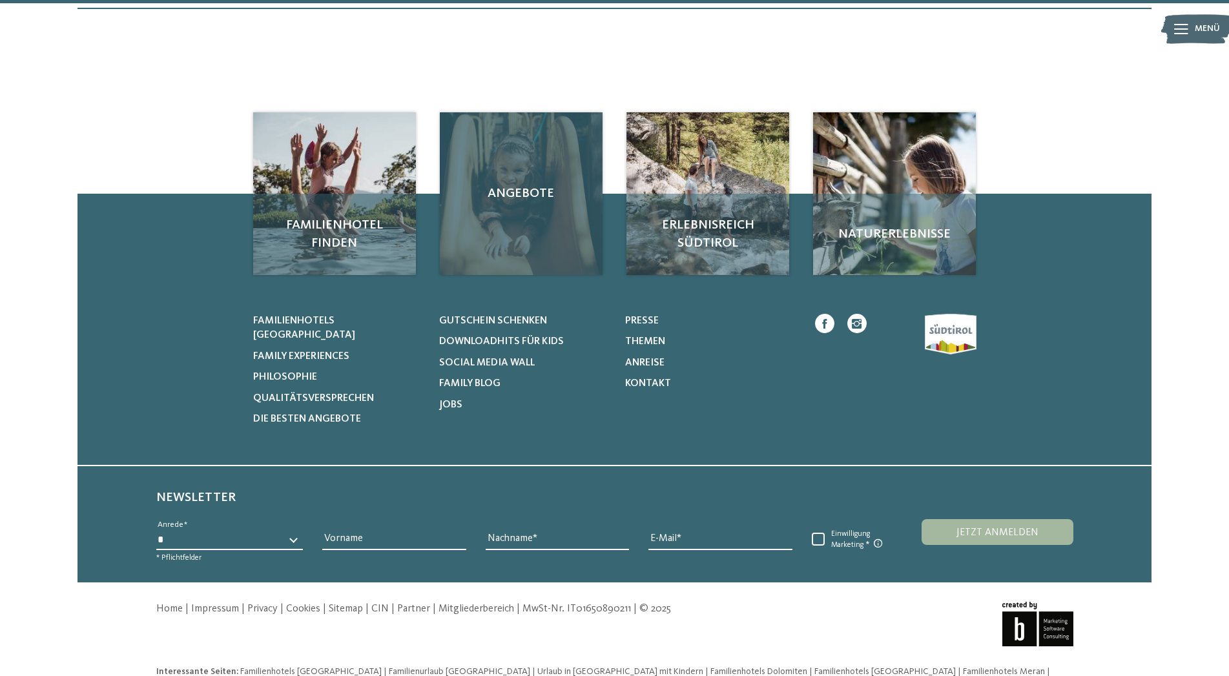
click at [513, 198] on div "Angebote" at bounding box center [521, 193] width 163 height 163
click at [519, 185] on span "Angebote" at bounding box center [521, 194] width 137 height 18
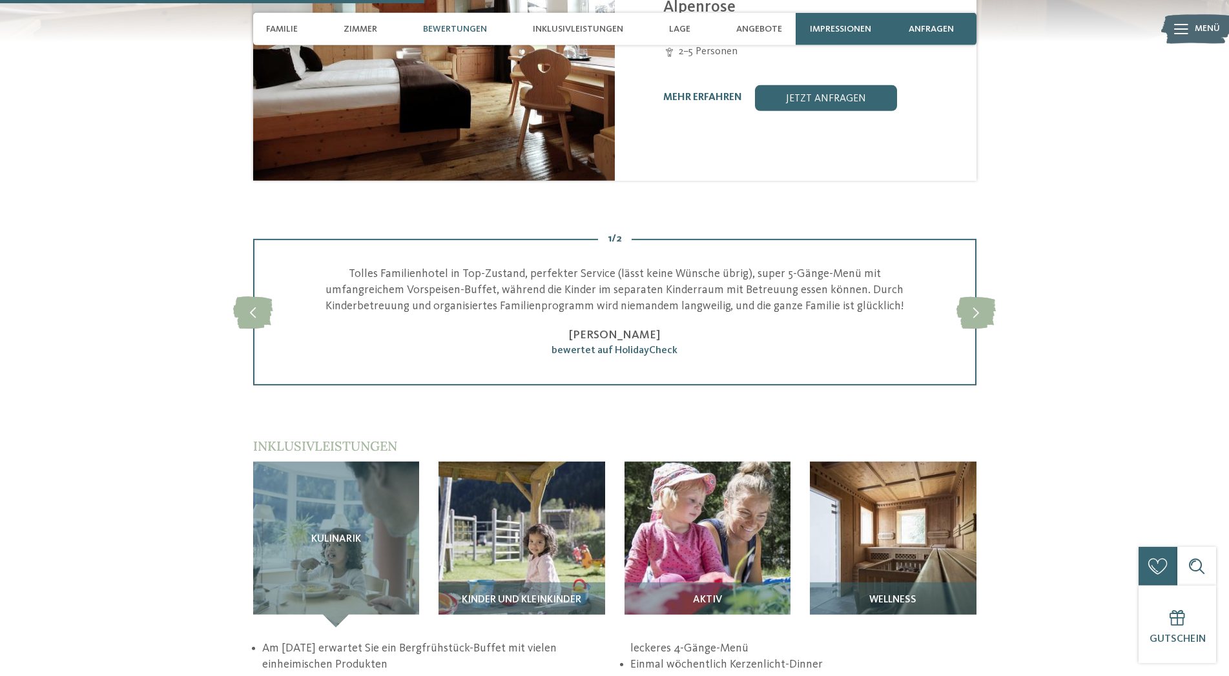
scroll to position [1647, 0]
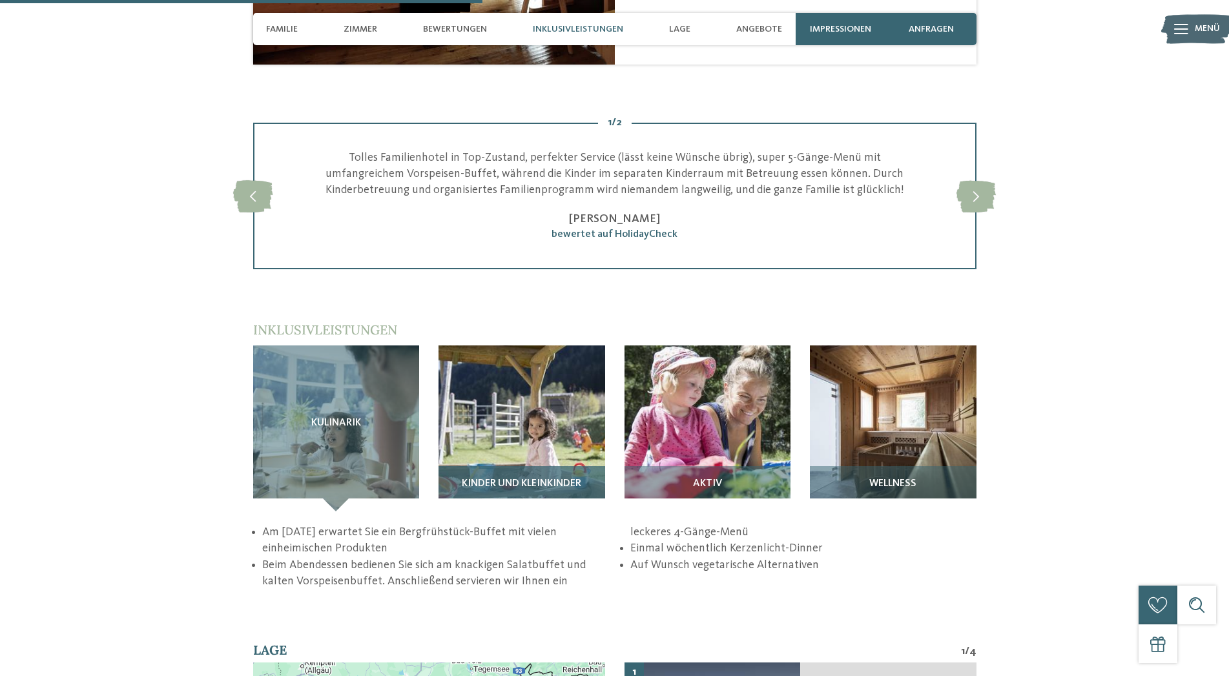
click at [505, 472] on div "Kinder und Kleinkinder" at bounding box center [521, 488] width 167 height 45
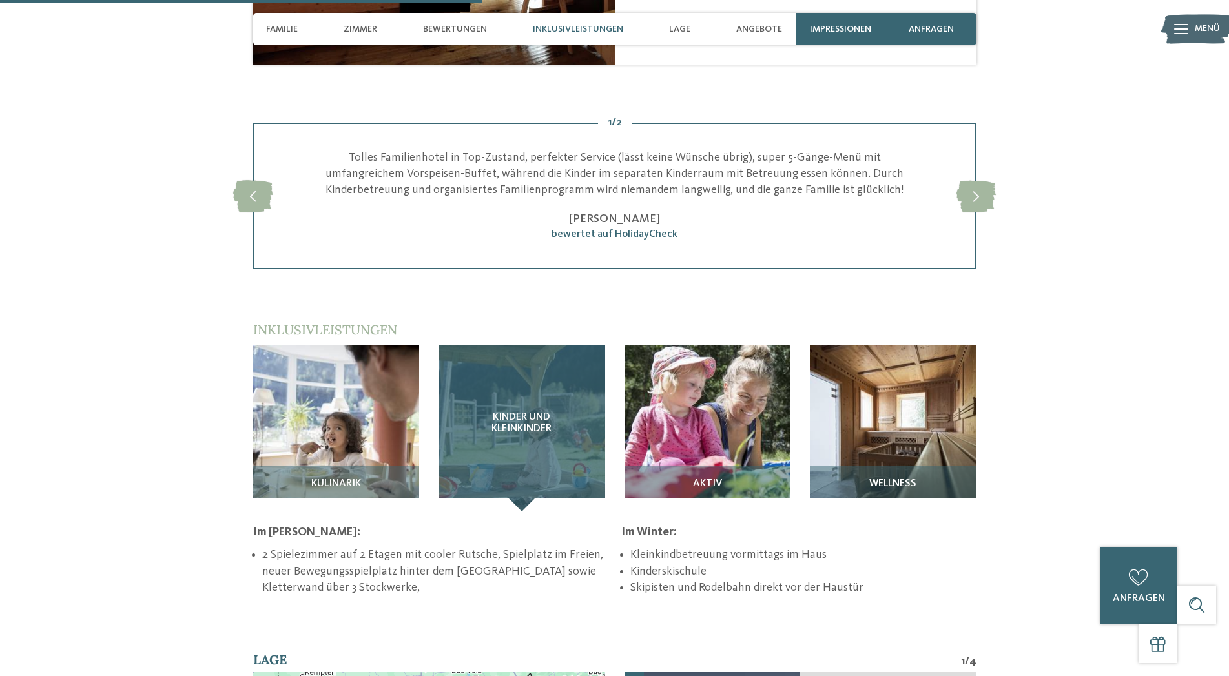
click at [522, 499] on div "Kinder und Kleinkinder" at bounding box center [521, 428] width 167 height 167
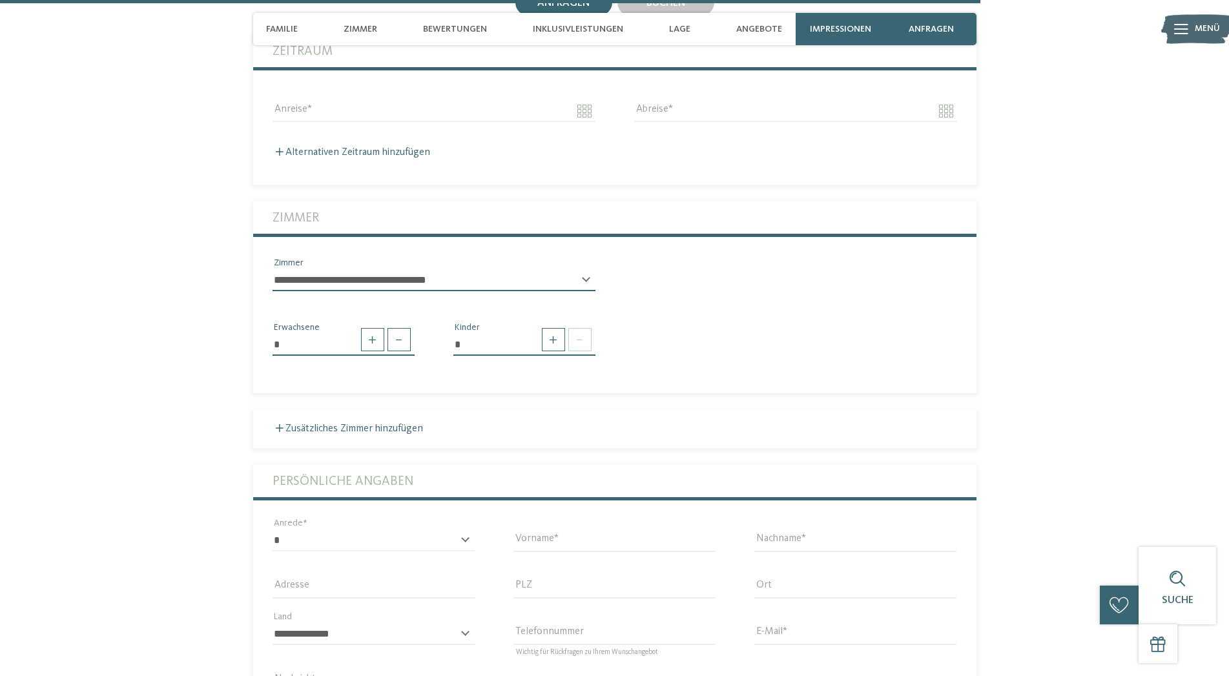
scroll to position [3359, 0]
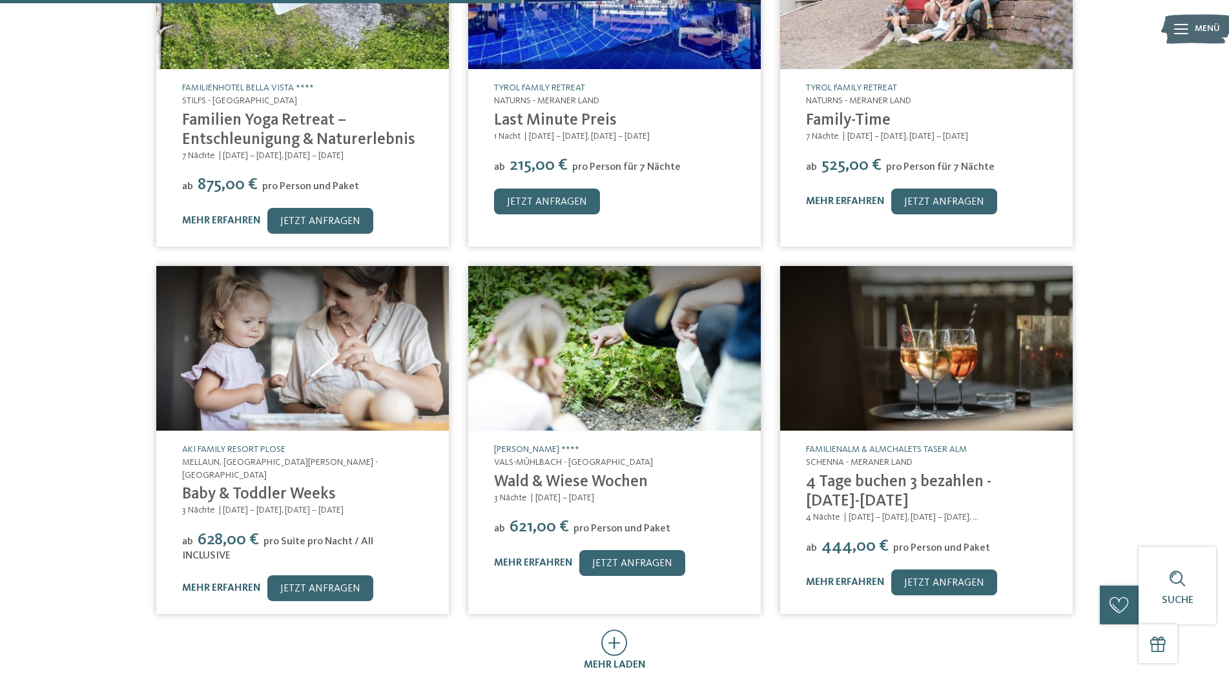
scroll to position [725, 0]
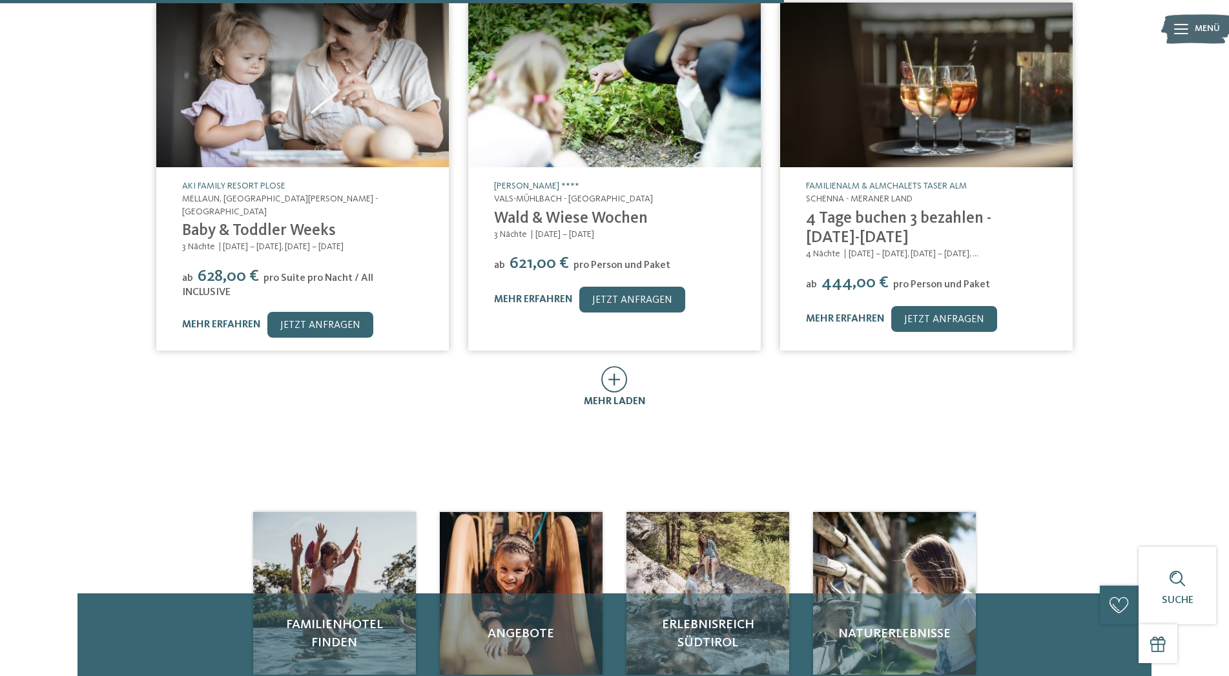
click at [621, 366] on icon at bounding box center [614, 379] width 26 height 26
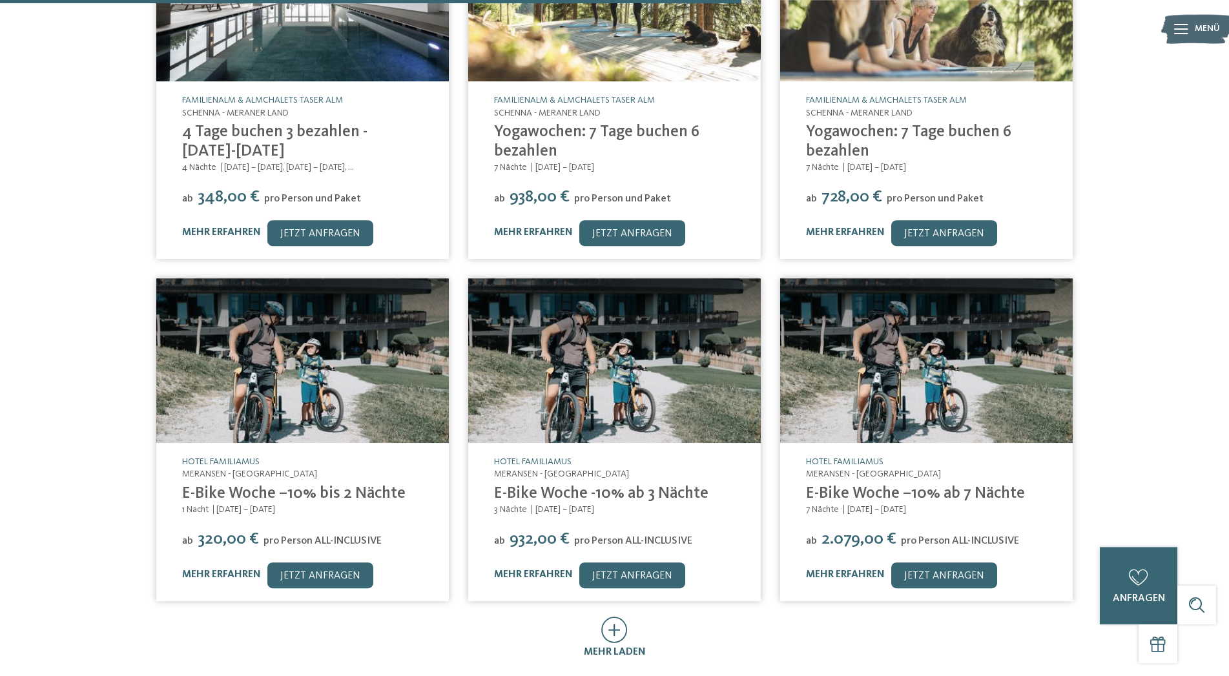
scroll to position [1186, 0]
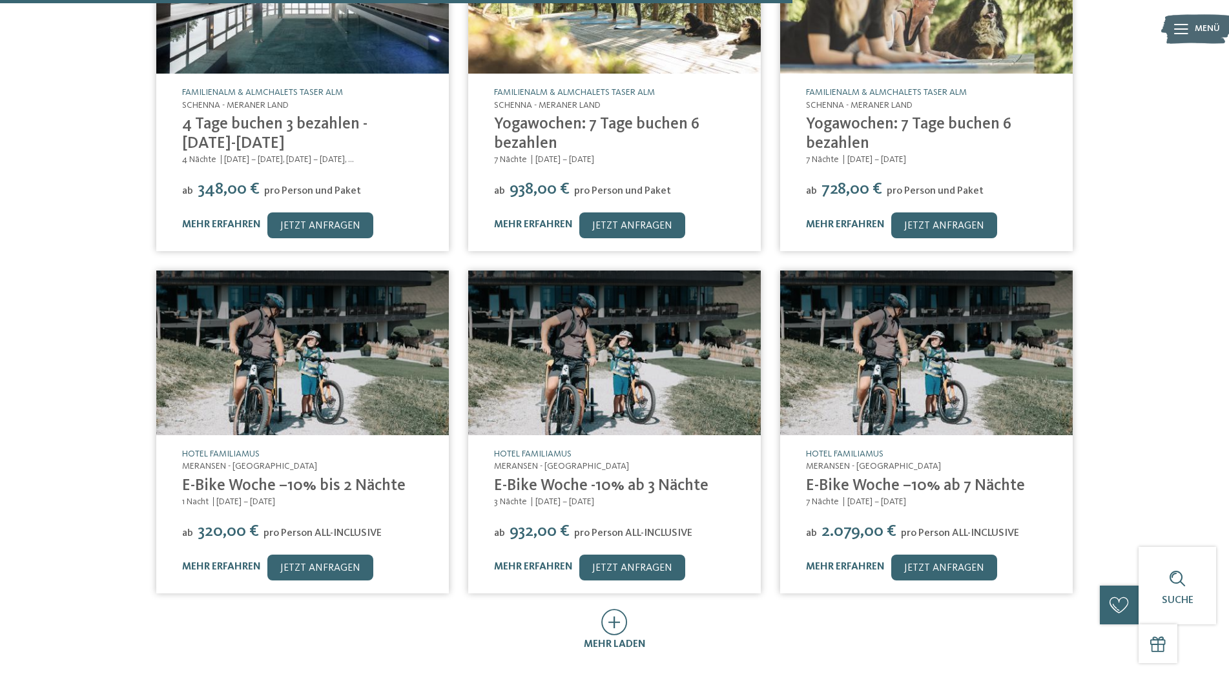
click at [650, 357] on img at bounding box center [614, 353] width 293 height 165
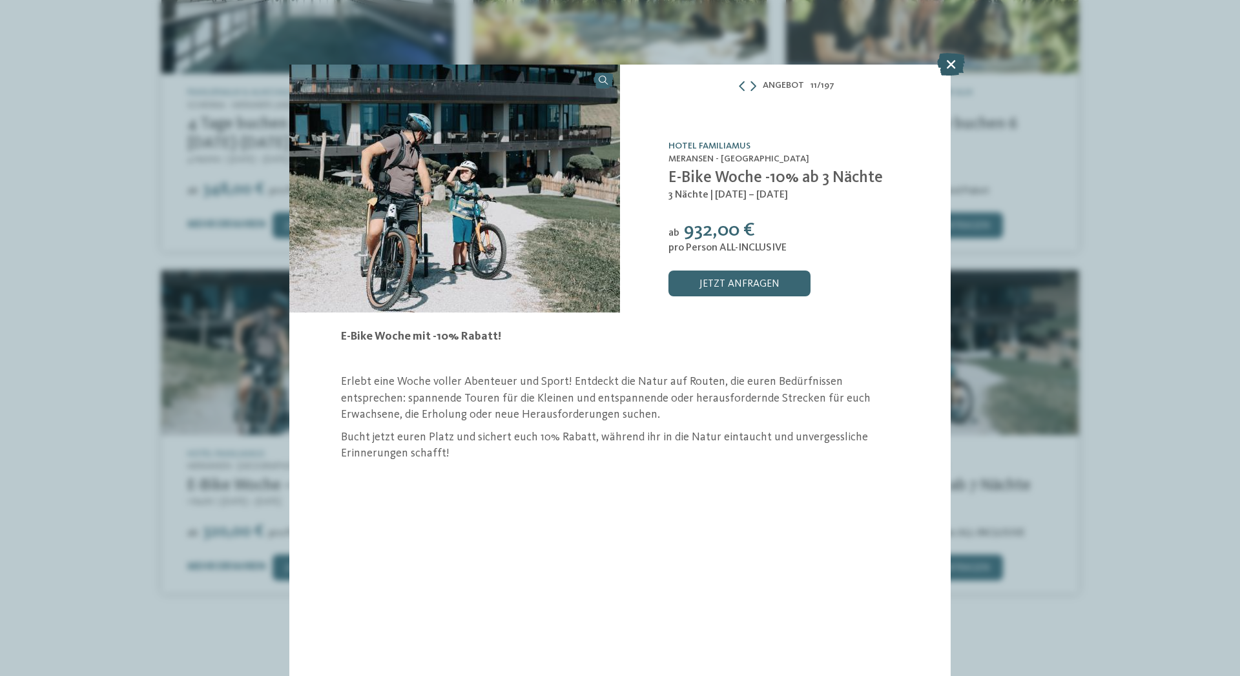
click at [947, 64] on icon at bounding box center [951, 64] width 28 height 23
